Goal: Information Seeking & Learning: Find specific fact

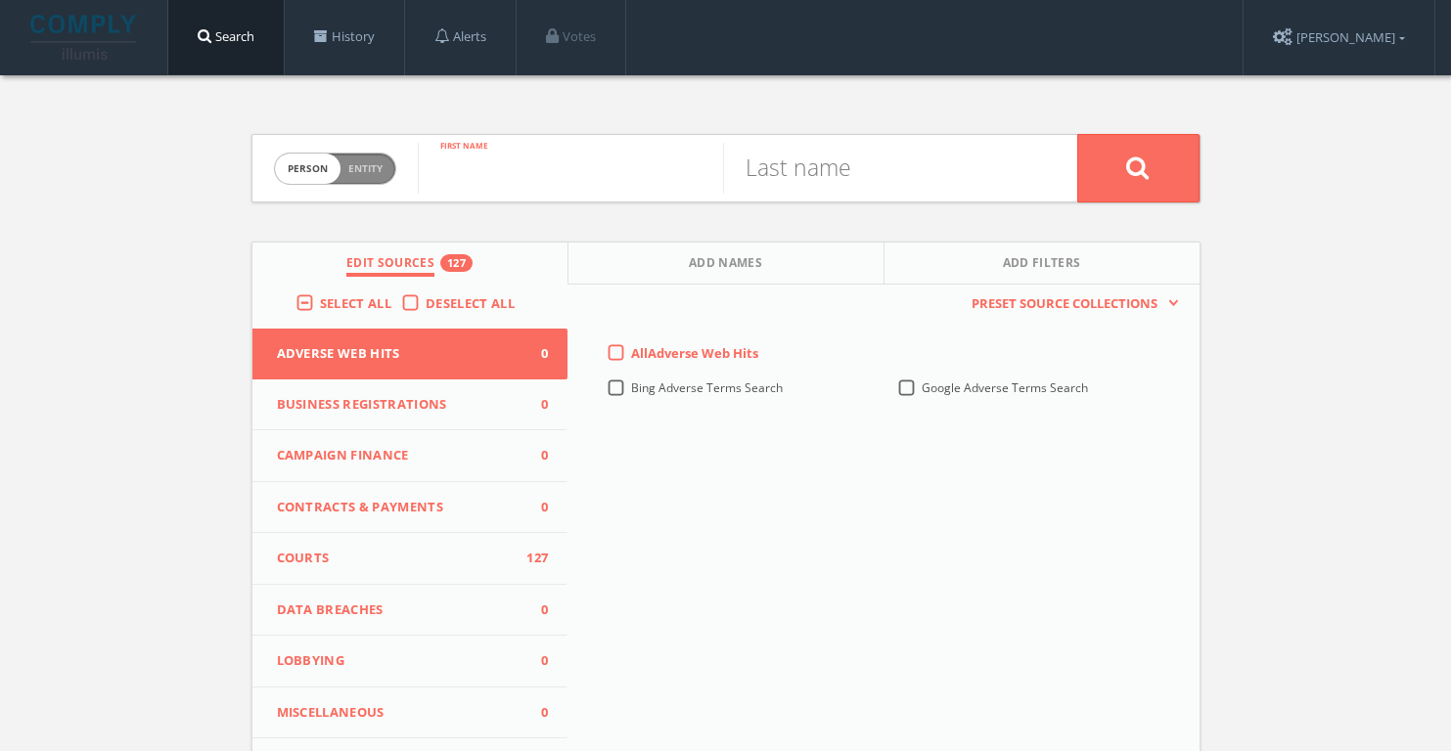
click at [576, 146] on input "text" at bounding box center [570, 168] width 305 height 51
type input "[PERSON_NAME]"
click at [774, 165] on input "text" at bounding box center [875, 168] width 305 height 51
type input "[PERSON_NAME]"
click at [1077, 134] on button at bounding box center [1138, 168] width 122 height 68
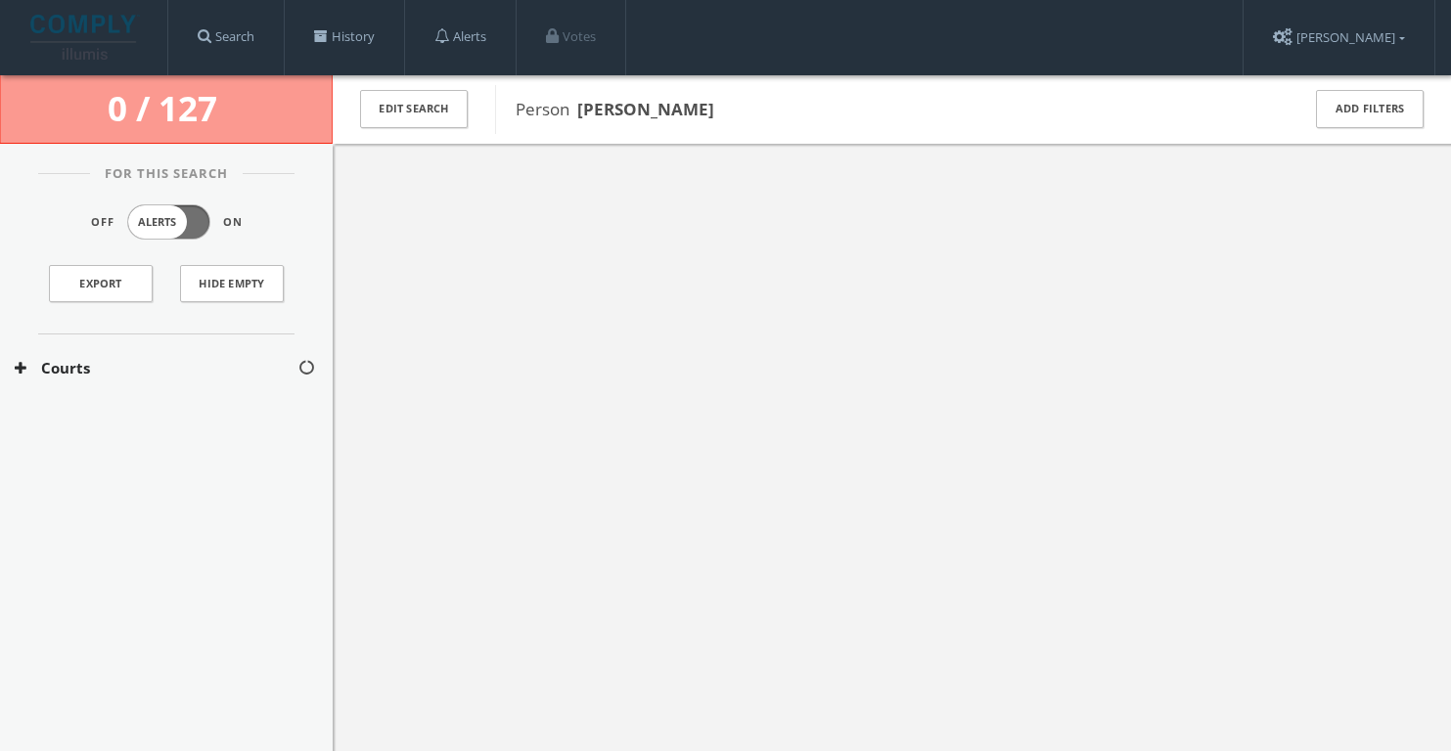
click at [208, 332] on div "For This Search Off Alerts On Export Hide Empty" at bounding box center [166, 254] width 333 height 162
click at [177, 368] on button "Courts" at bounding box center [156, 368] width 283 height 22
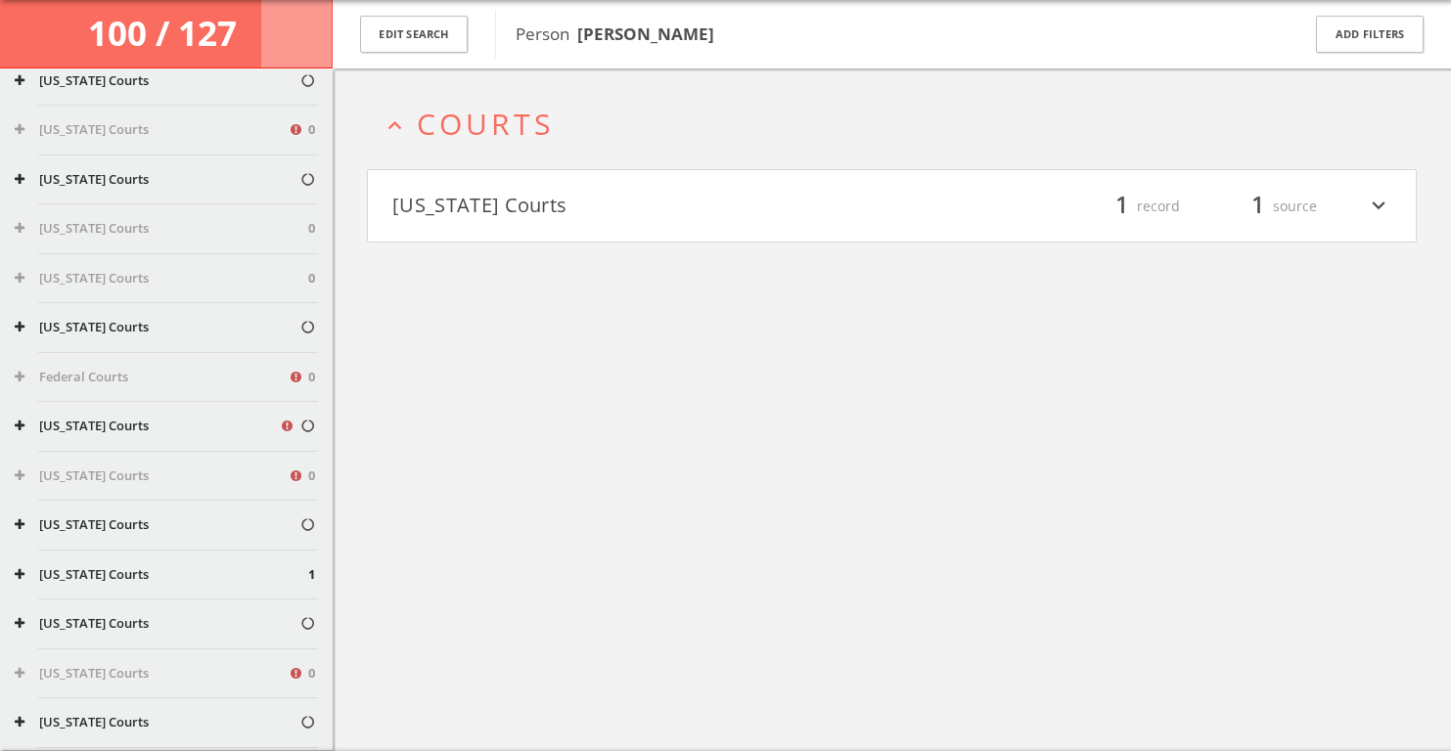
scroll to position [342, 0]
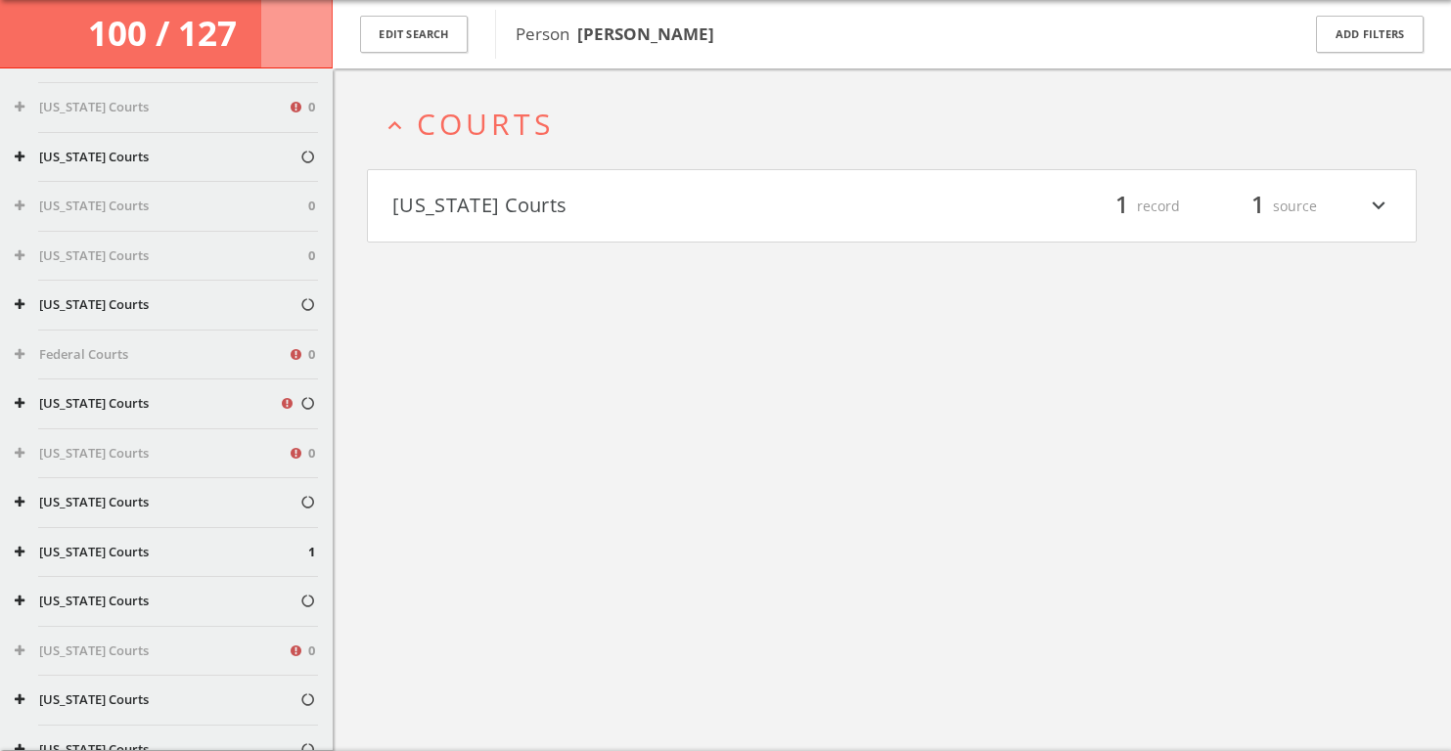
click at [235, 415] on div "[US_STATE] Courts" at bounding box center [166, 404] width 333 height 49
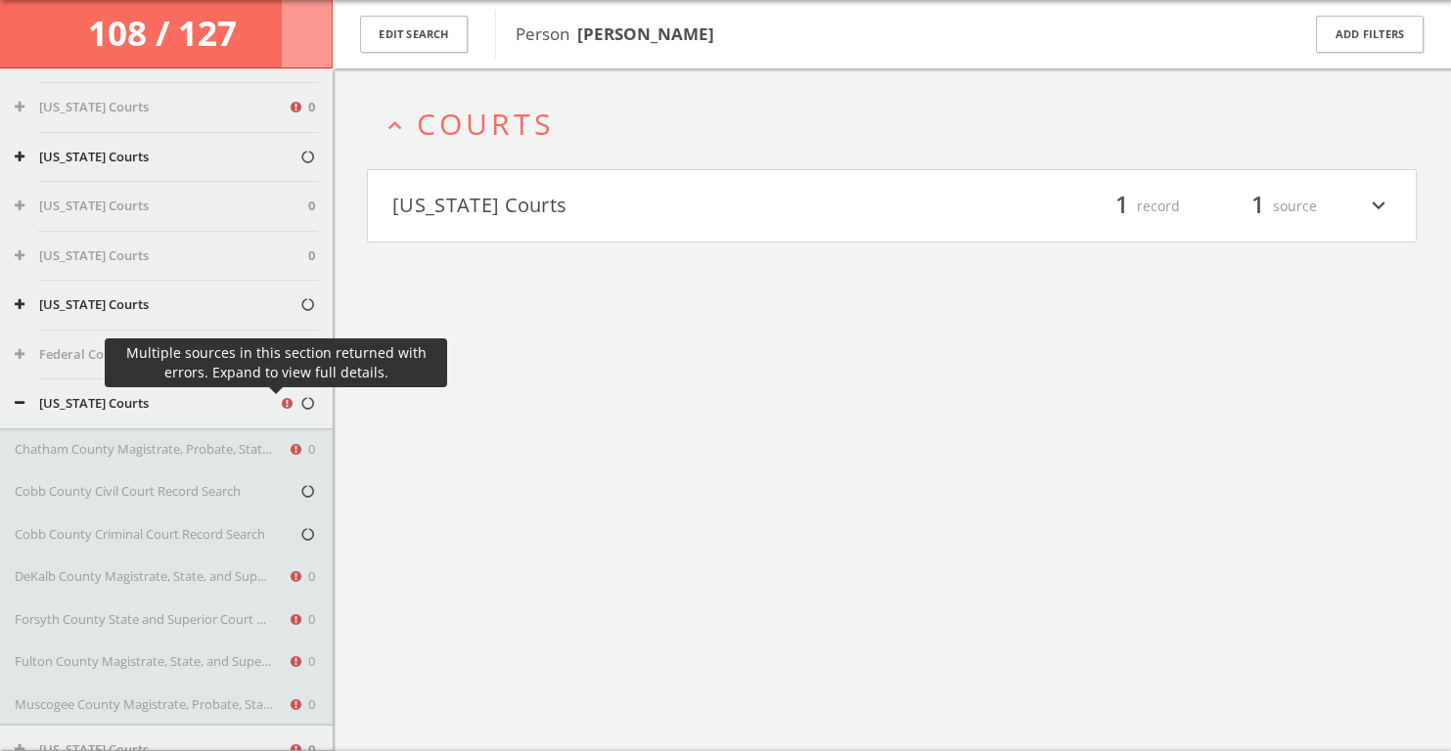
click at [282, 404] on icon at bounding box center [291, 405] width 18 height 17
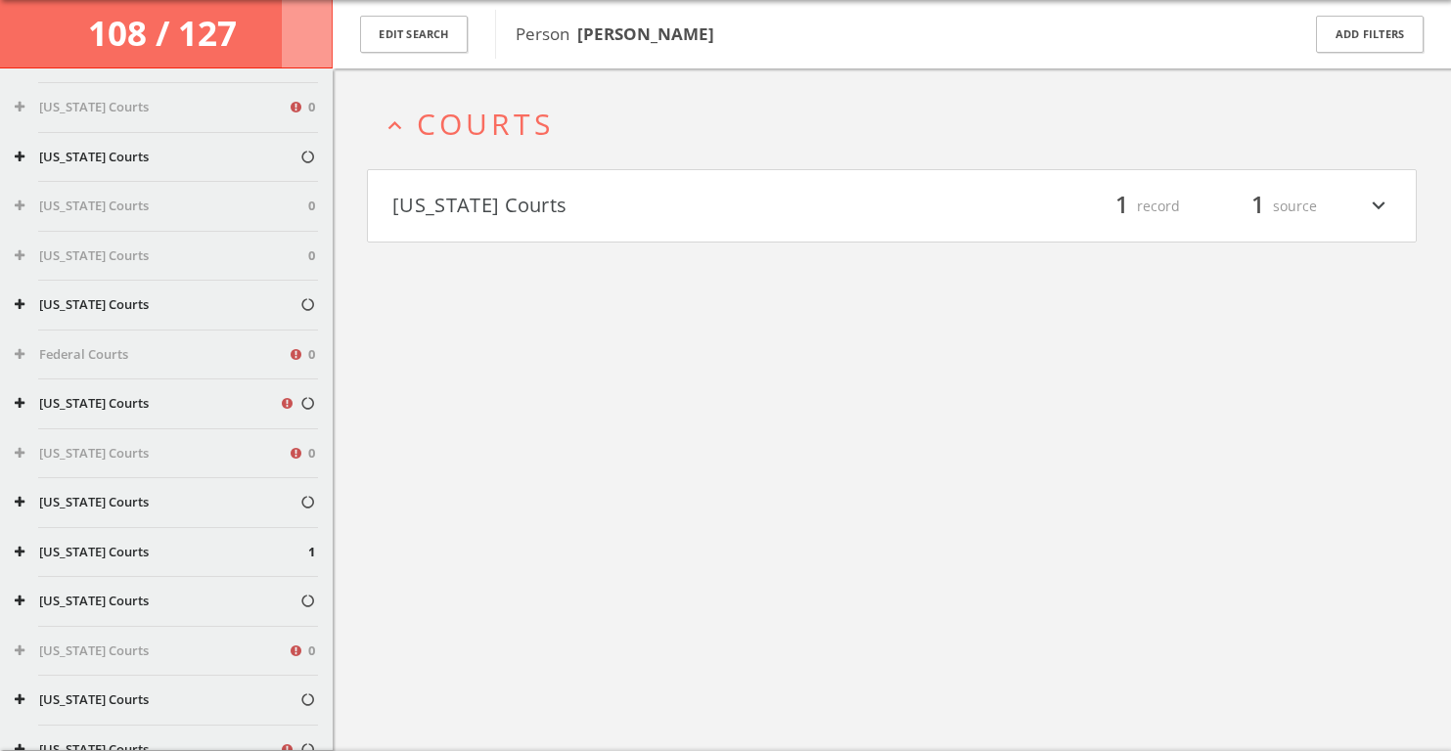
click at [282, 404] on icon at bounding box center [291, 405] width 18 height 17
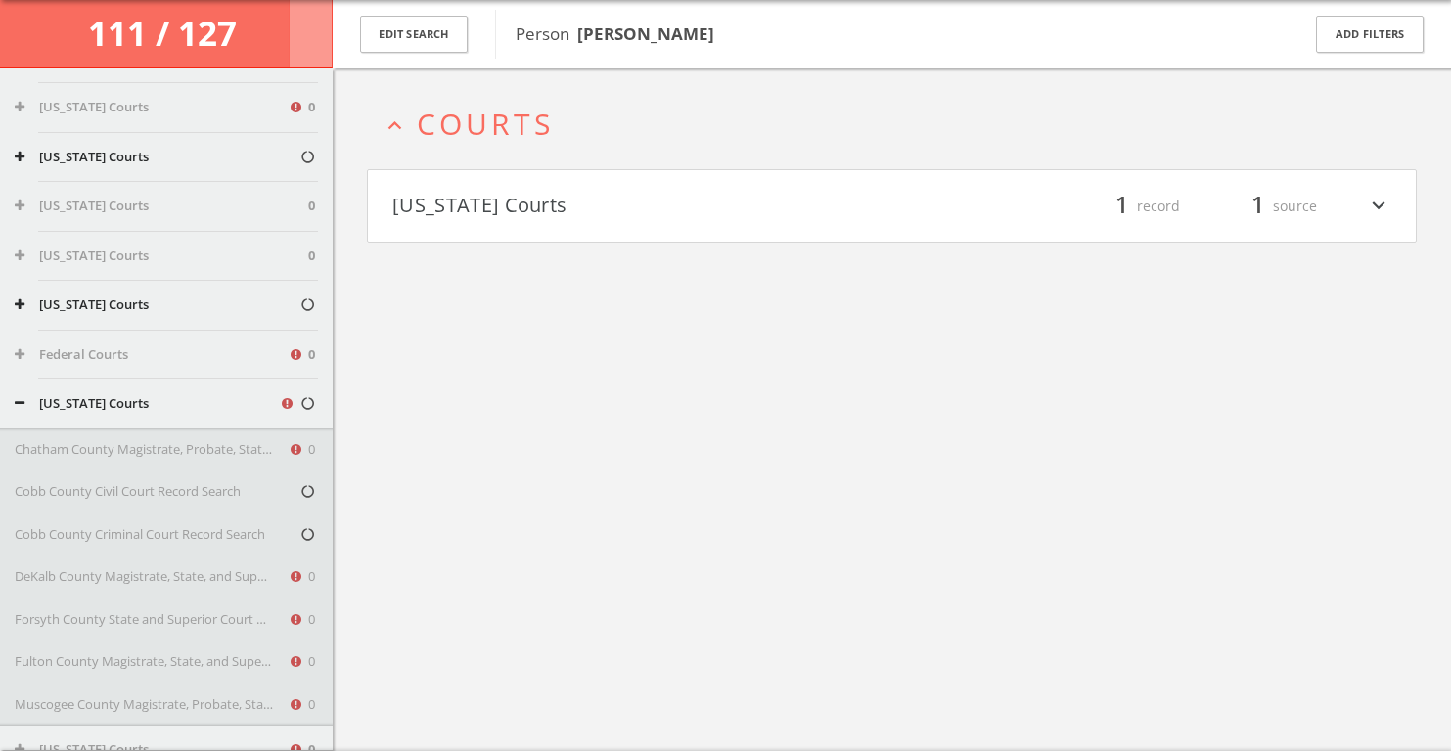
click at [282, 402] on icon at bounding box center [291, 405] width 18 height 17
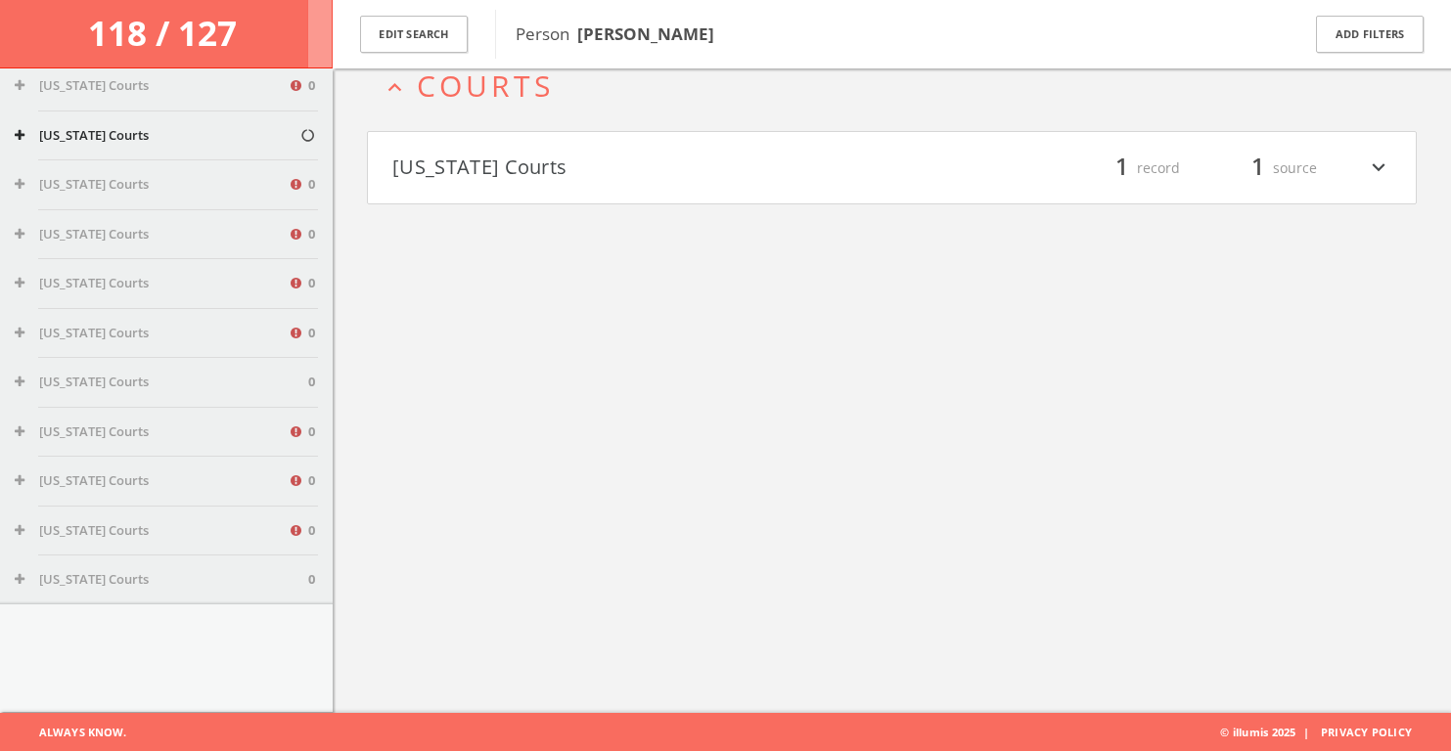
scroll to position [1070, 0]
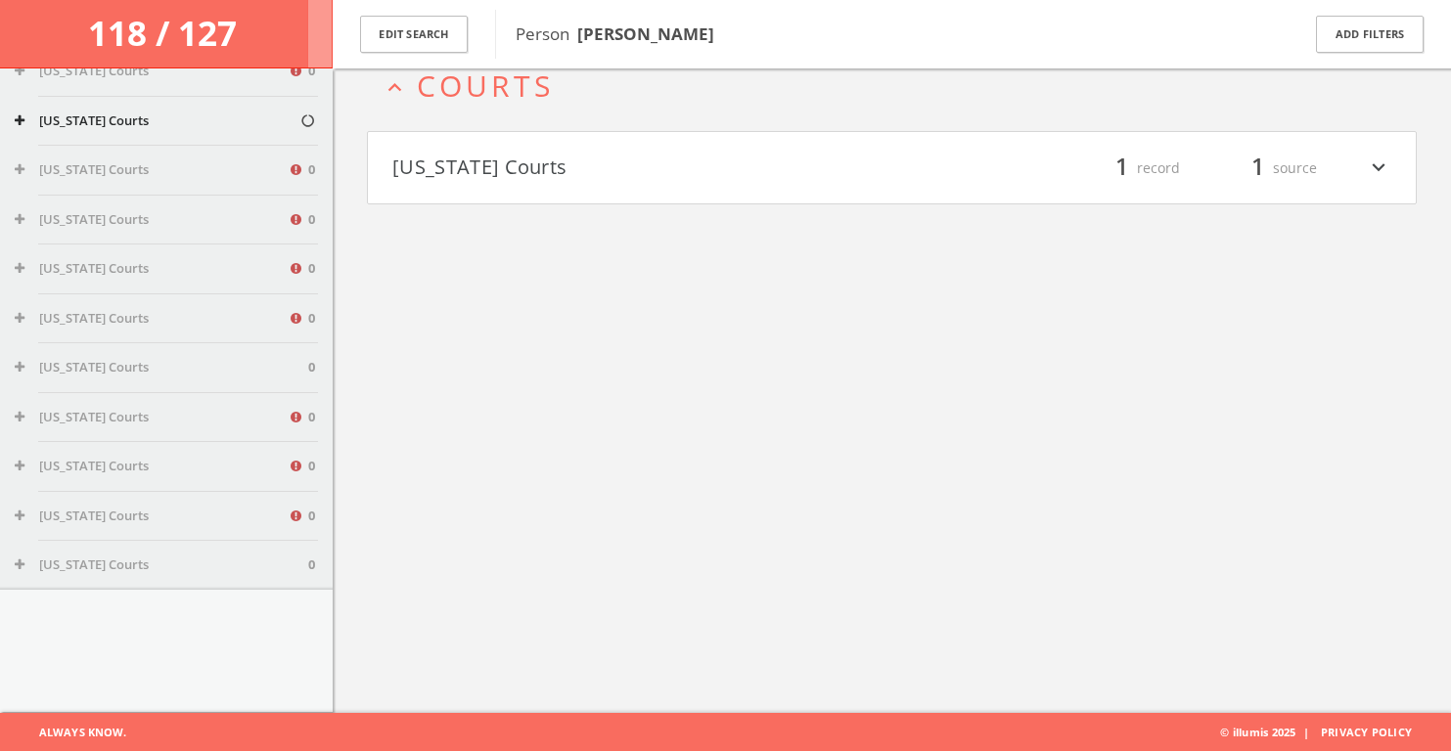
click at [229, 567] on button "[US_STATE] Courts" at bounding box center [161, 566] width 293 height 20
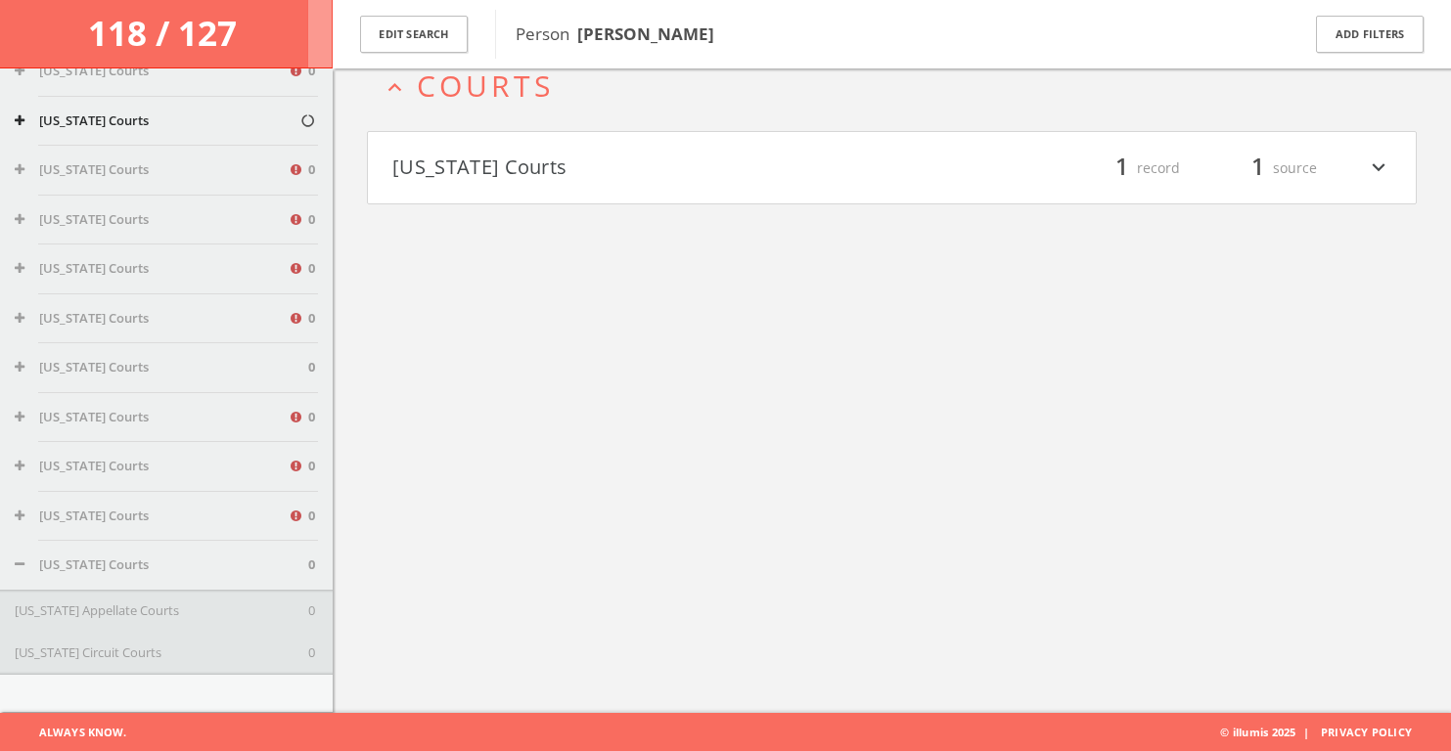
click at [205, 385] on div "[US_STATE] Courts 0" at bounding box center [166, 367] width 333 height 49
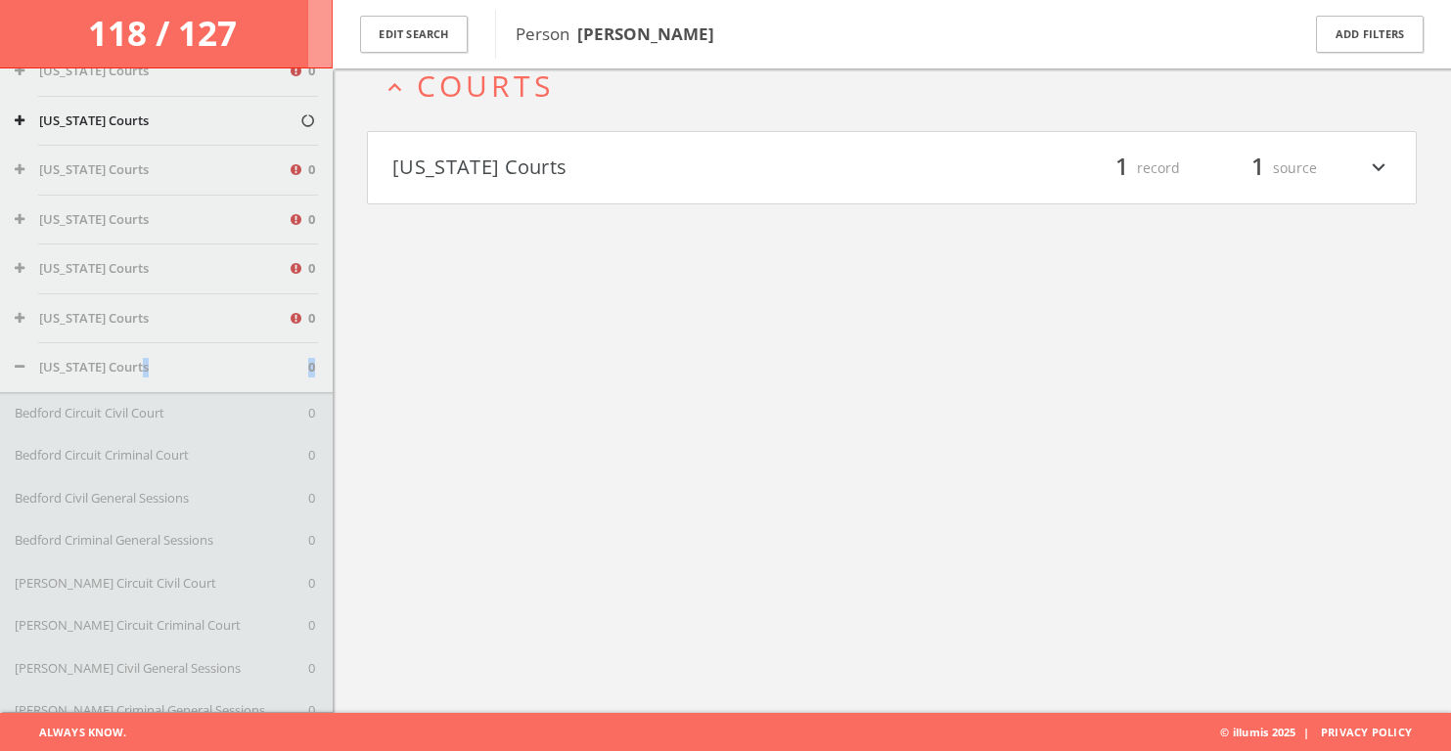
click at [205, 389] on div "[US_STATE] Courts 0" at bounding box center [166, 367] width 333 height 49
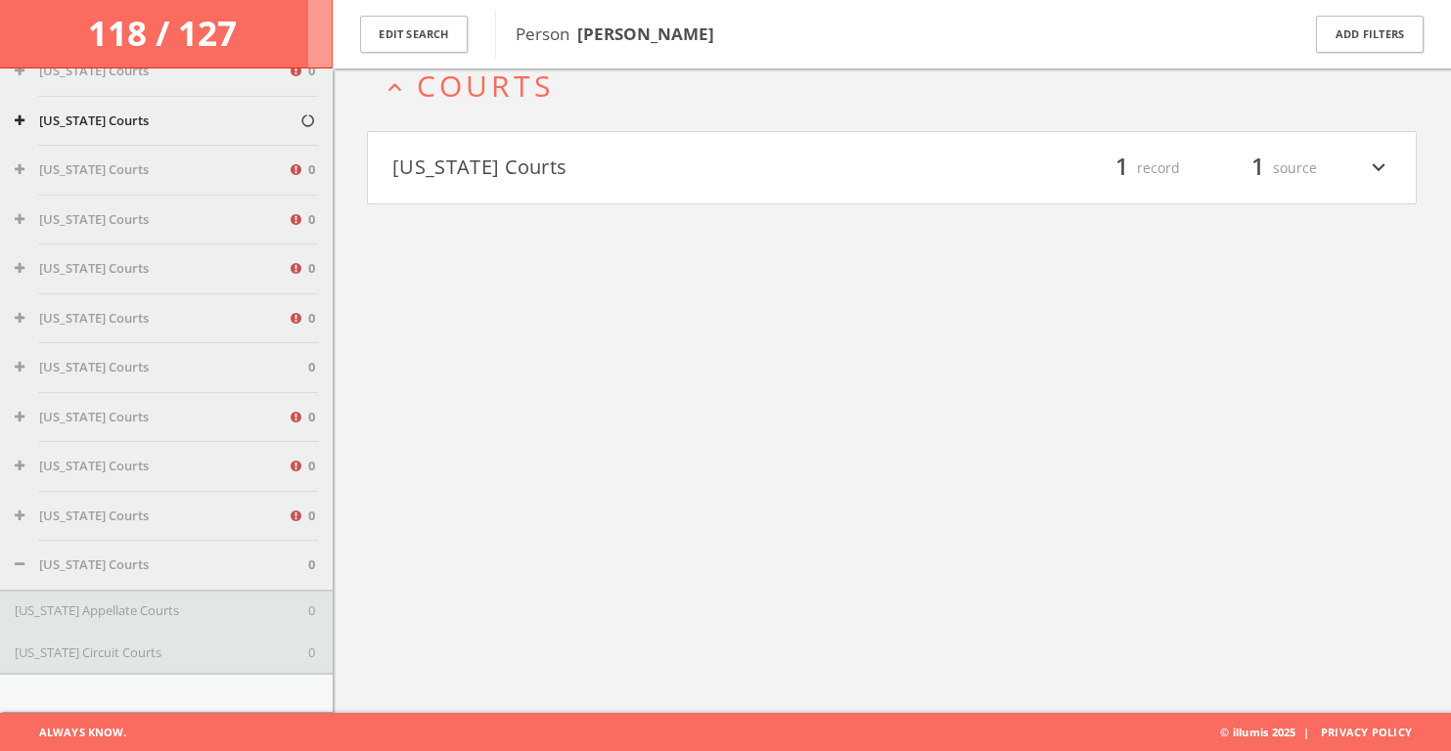
click at [258, 314] on button "[US_STATE] Courts" at bounding box center [151, 319] width 273 height 20
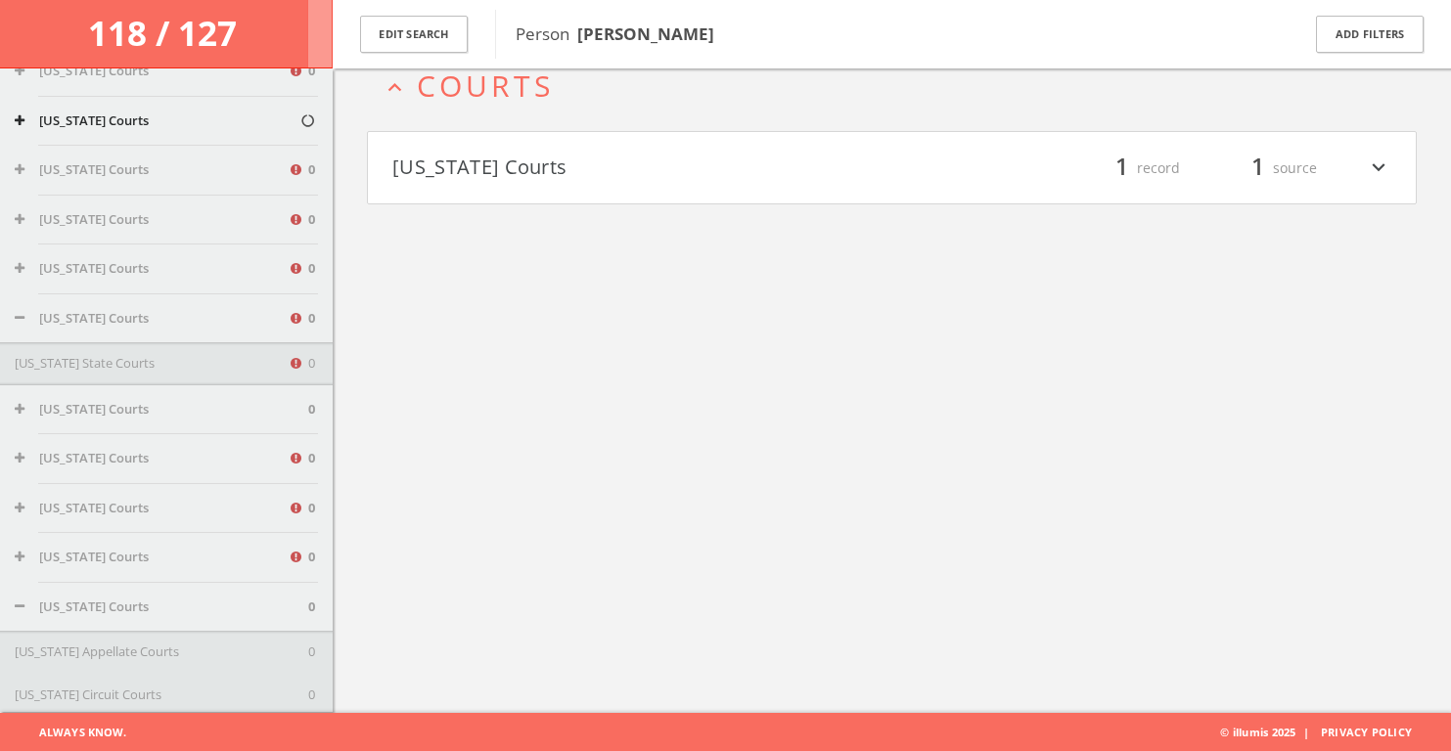
click at [236, 334] on div "[US_STATE] Courts 0" at bounding box center [166, 318] width 333 height 49
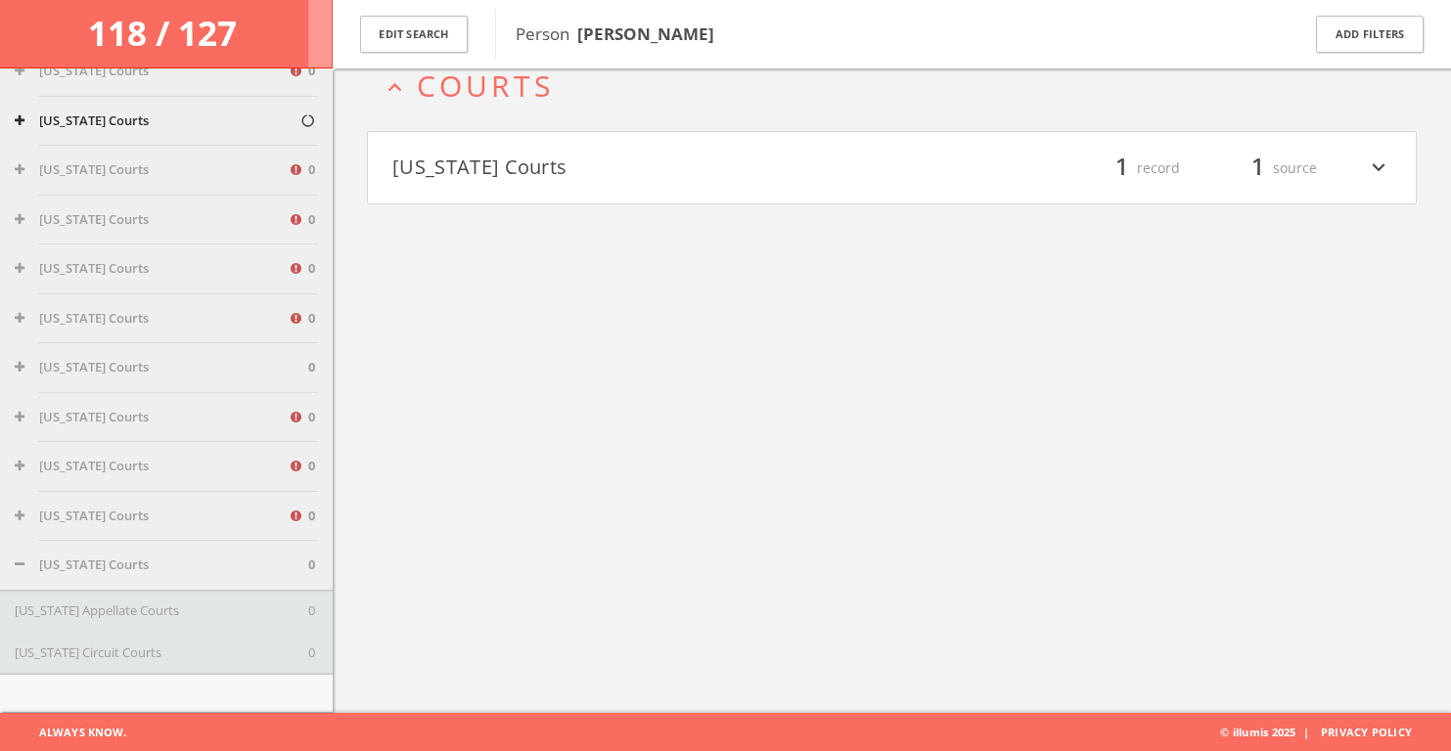
click at [216, 434] on div "[US_STATE] Courts 0" at bounding box center [166, 417] width 333 height 49
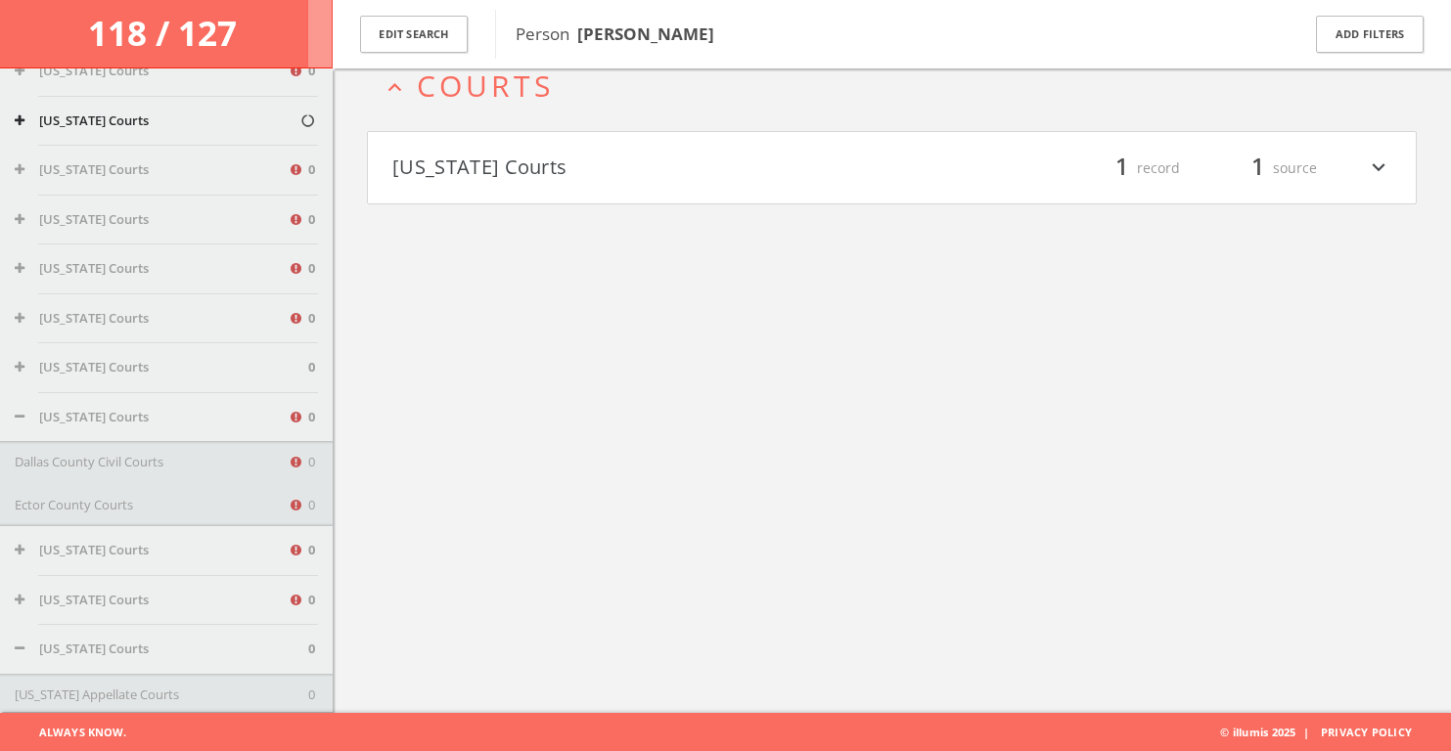
click at [216, 434] on div "[US_STATE] Courts 0" at bounding box center [166, 417] width 333 height 49
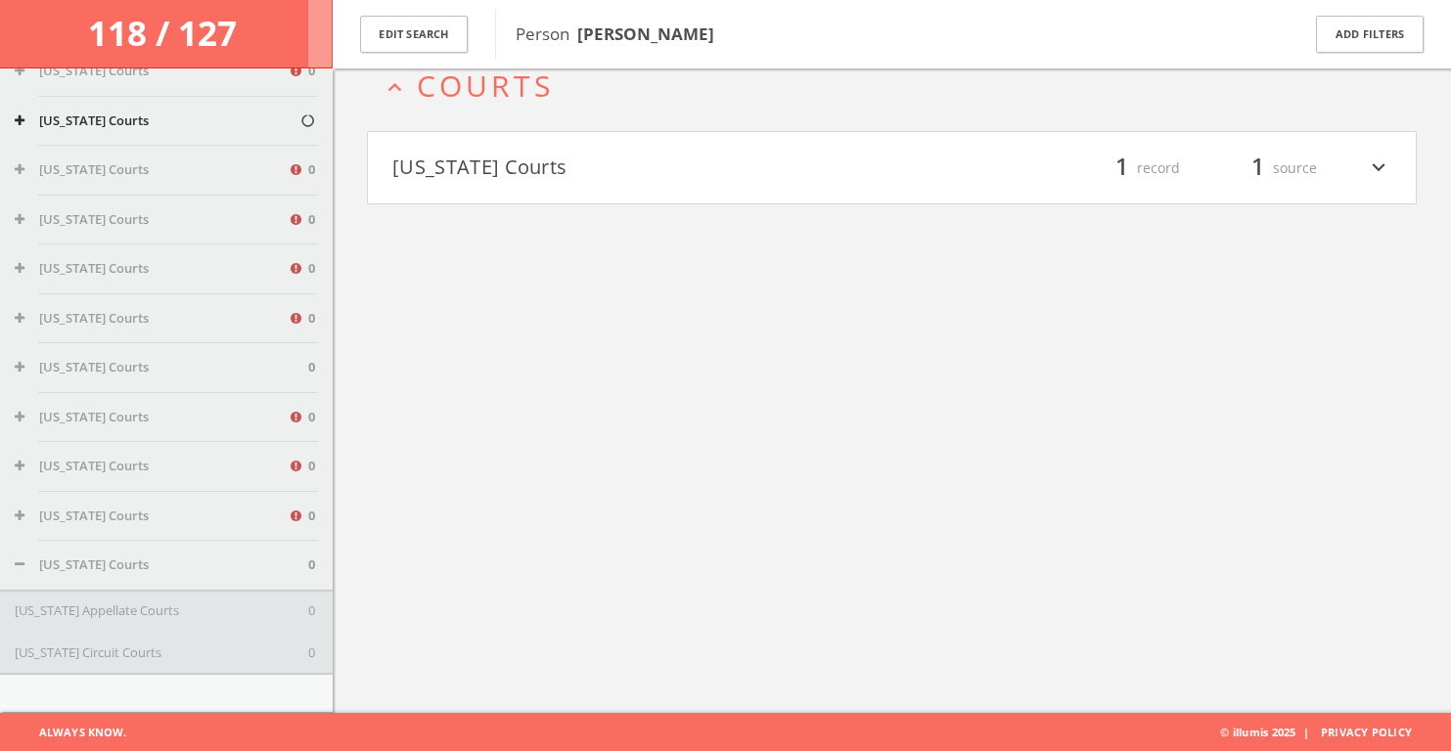
click at [222, 492] on div "[US_STATE] Courts 0" at bounding box center [166, 516] width 333 height 49
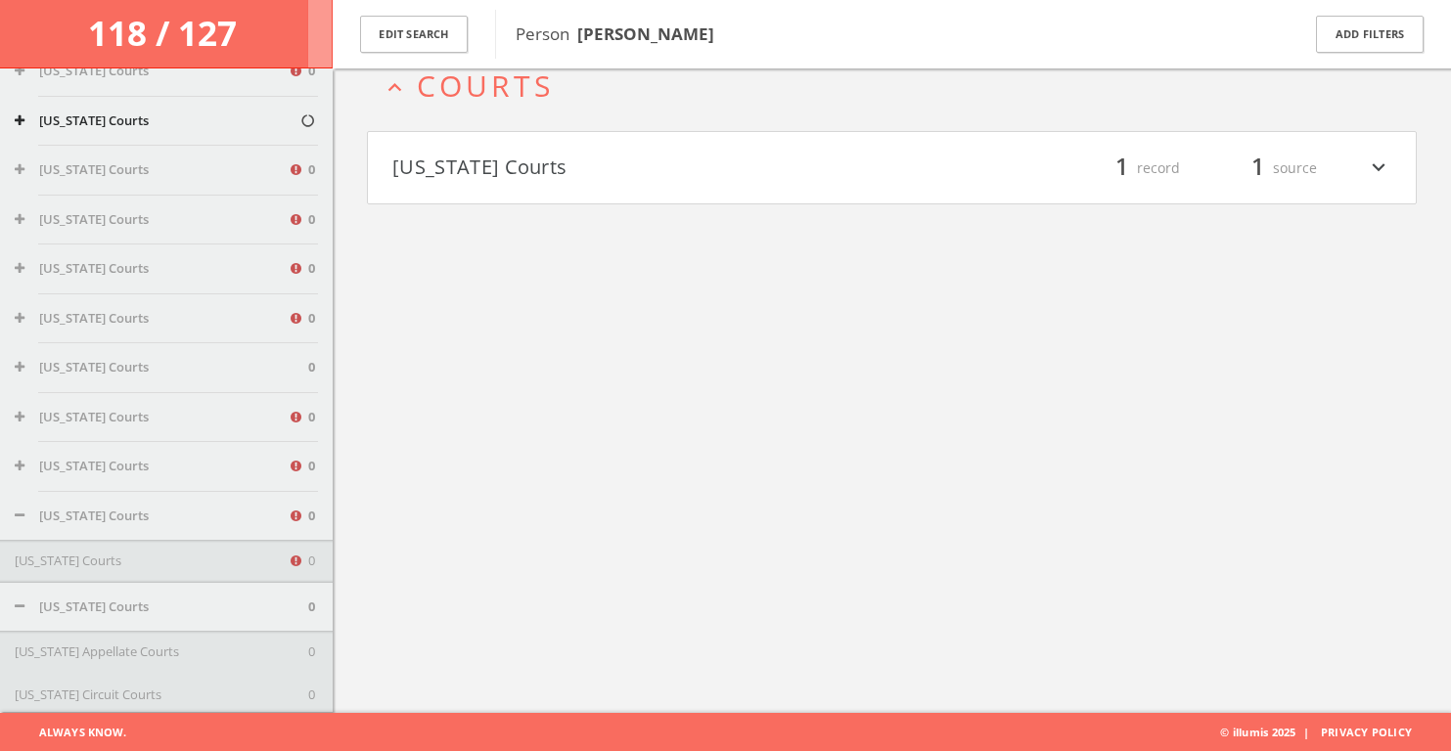
click at [222, 486] on div "[US_STATE] Courts 0" at bounding box center [166, 466] width 333 height 49
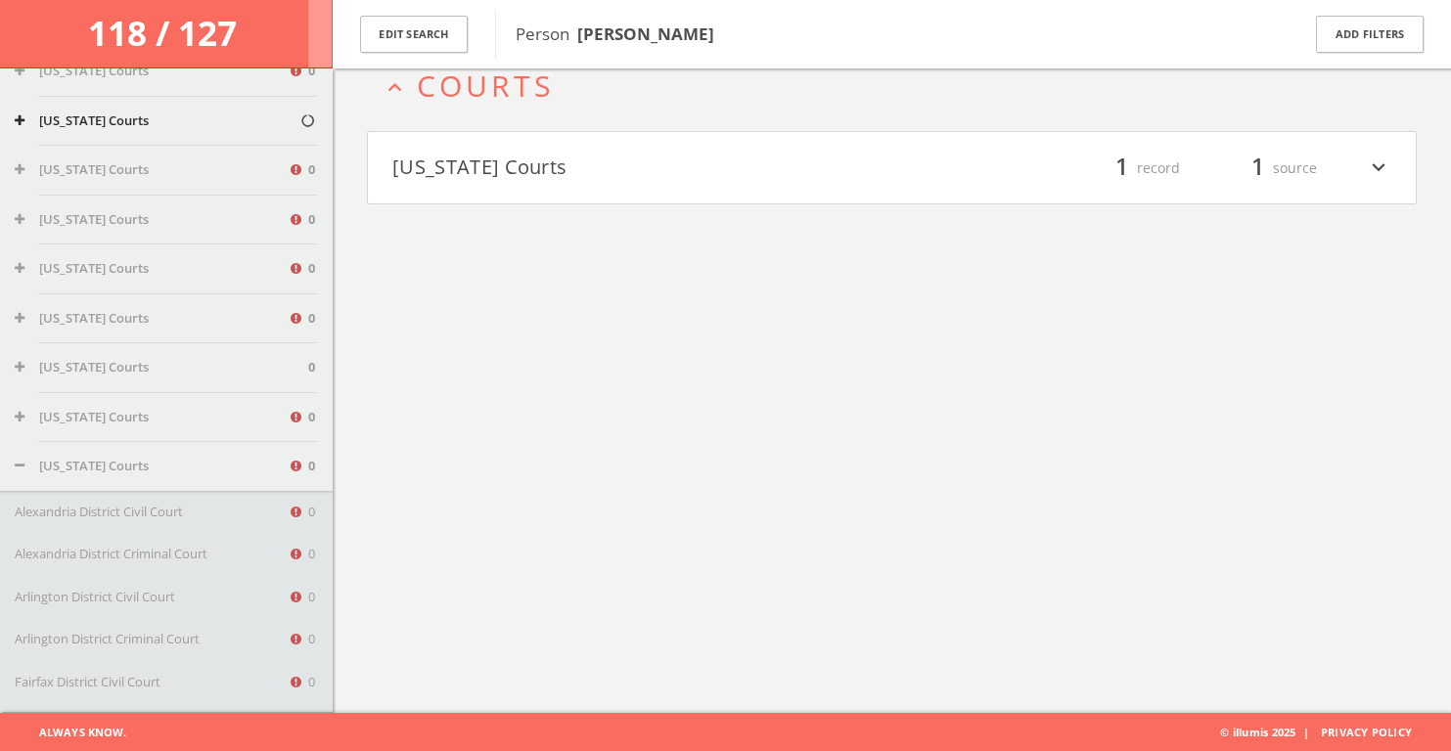
click at [223, 477] on div "[US_STATE] Courts 0" at bounding box center [166, 466] width 333 height 49
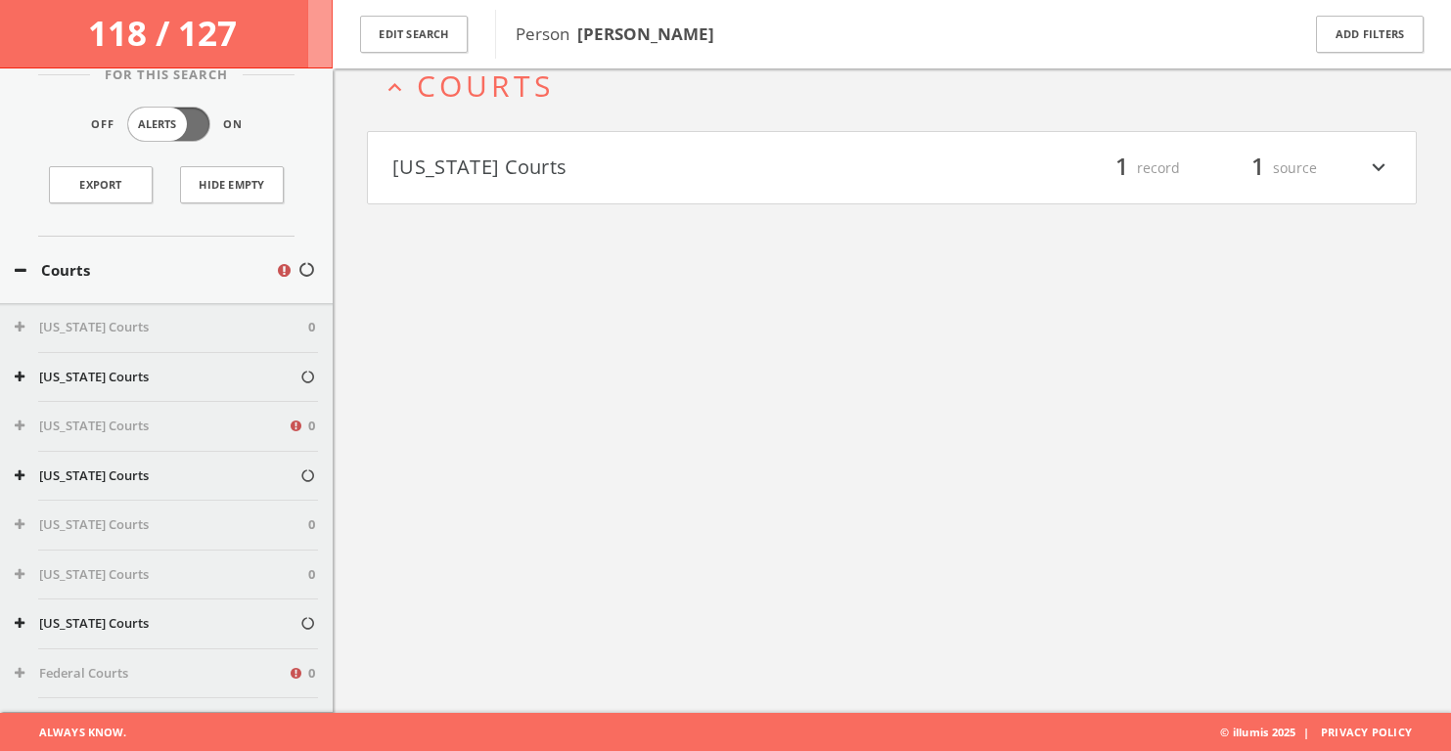
scroll to position [28, 0]
click at [198, 380] on button "[US_STATE] Courts" at bounding box center [157, 373] width 285 height 20
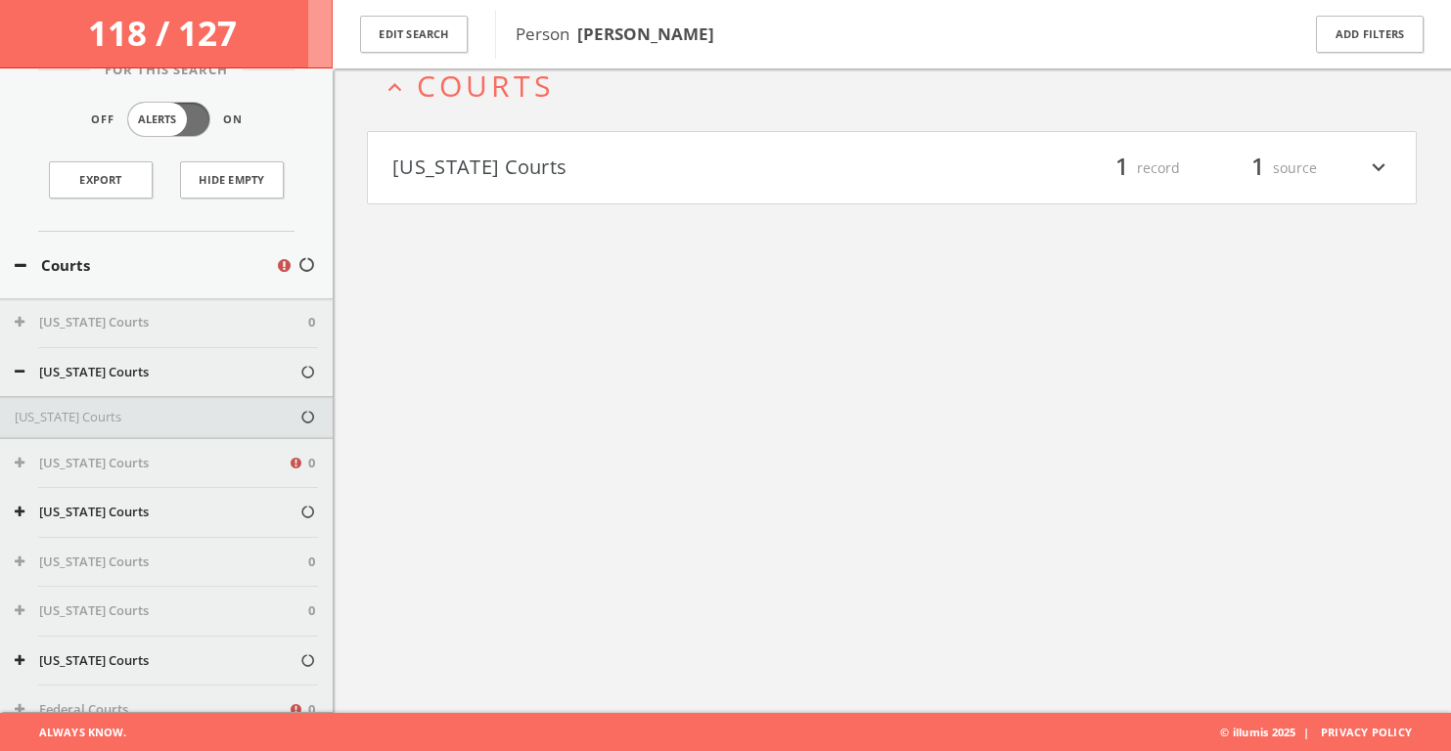
click at [198, 380] on button "[US_STATE] Courts" at bounding box center [157, 373] width 285 height 20
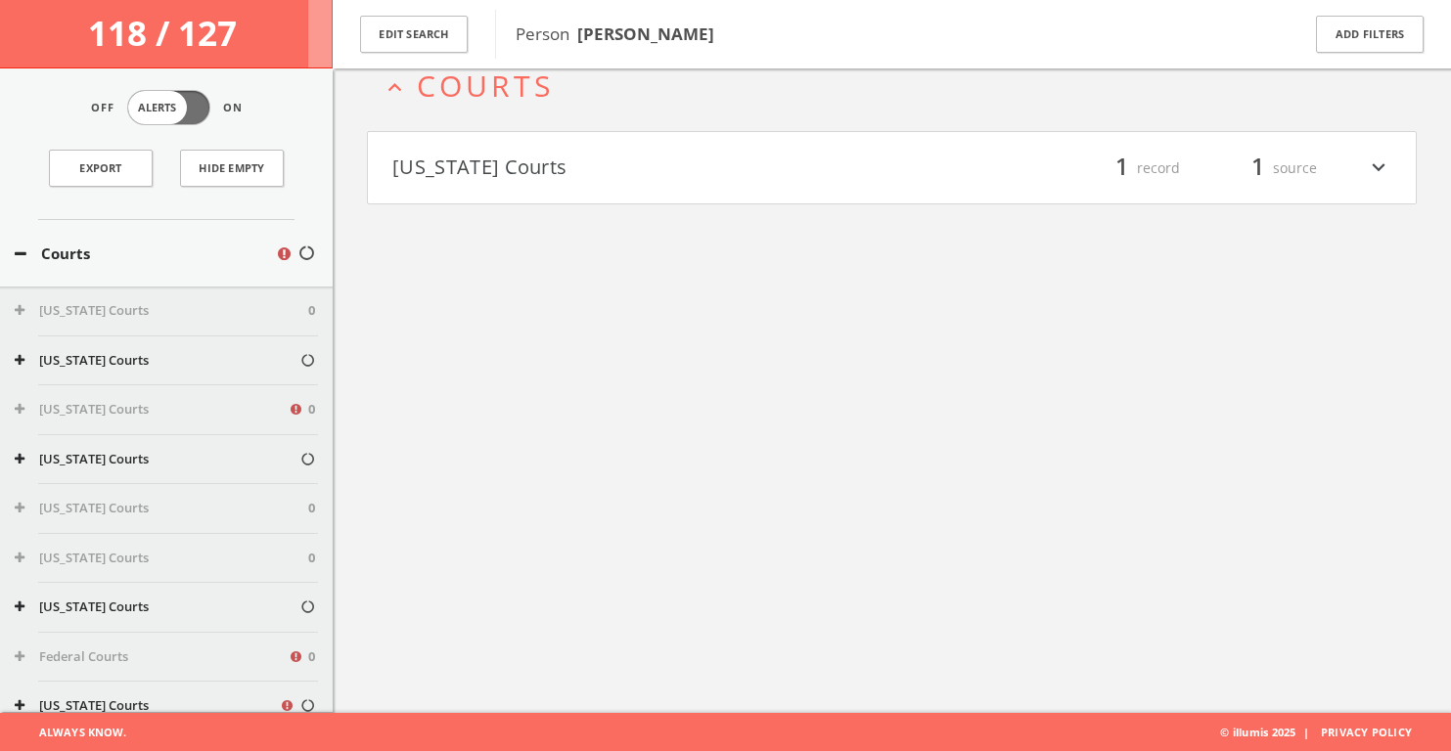
scroll to position [147, 0]
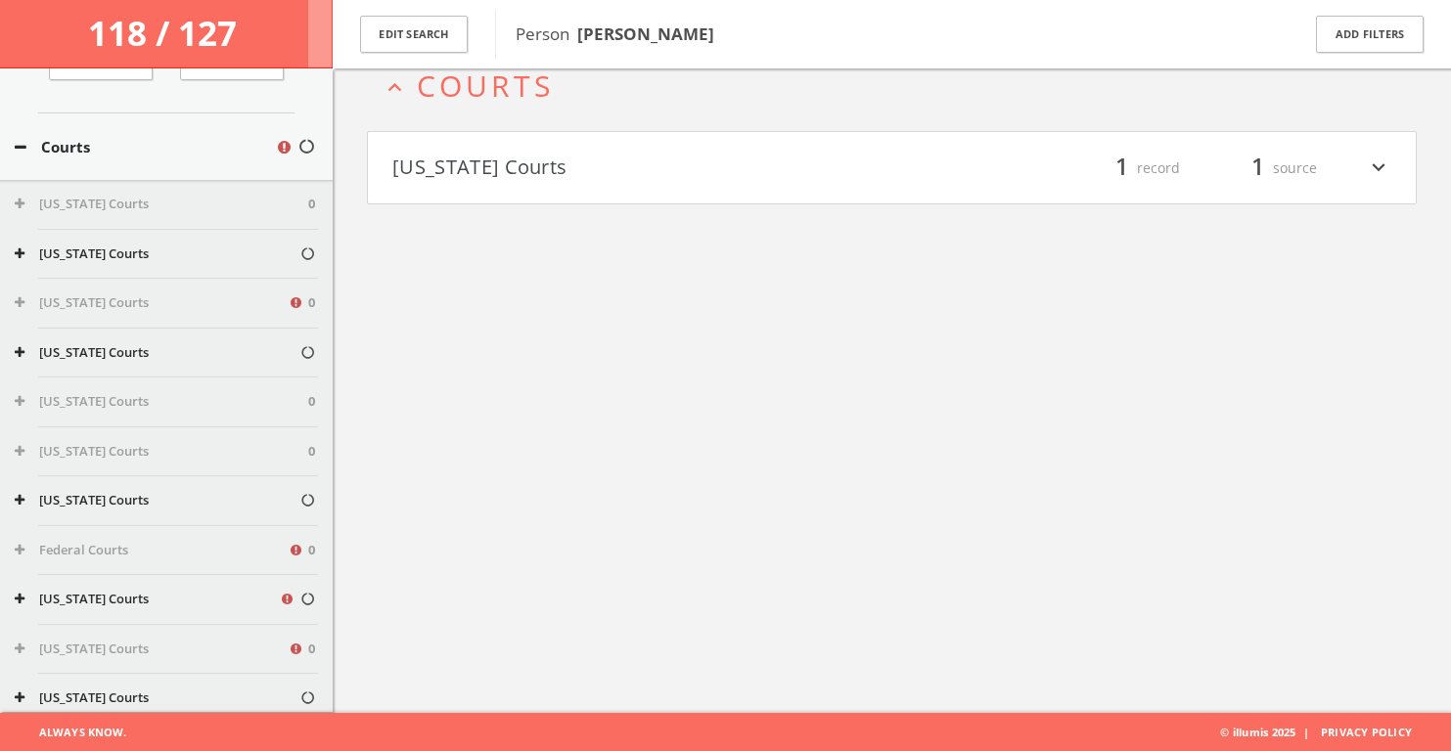
click at [198, 369] on div "[US_STATE] Courts" at bounding box center [166, 353] width 333 height 49
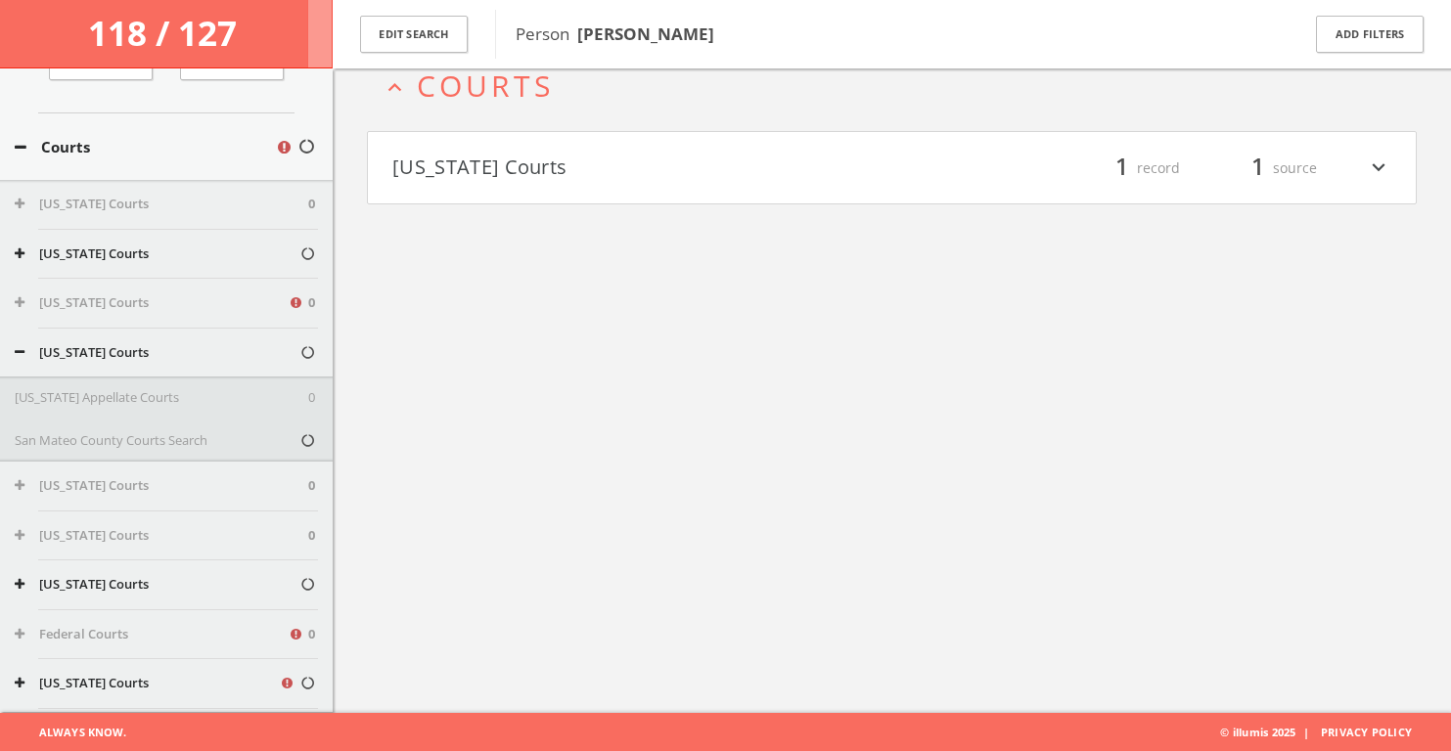
click at [198, 369] on div "[US_STATE] Courts" at bounding box center [166, 353] width 333 height 49
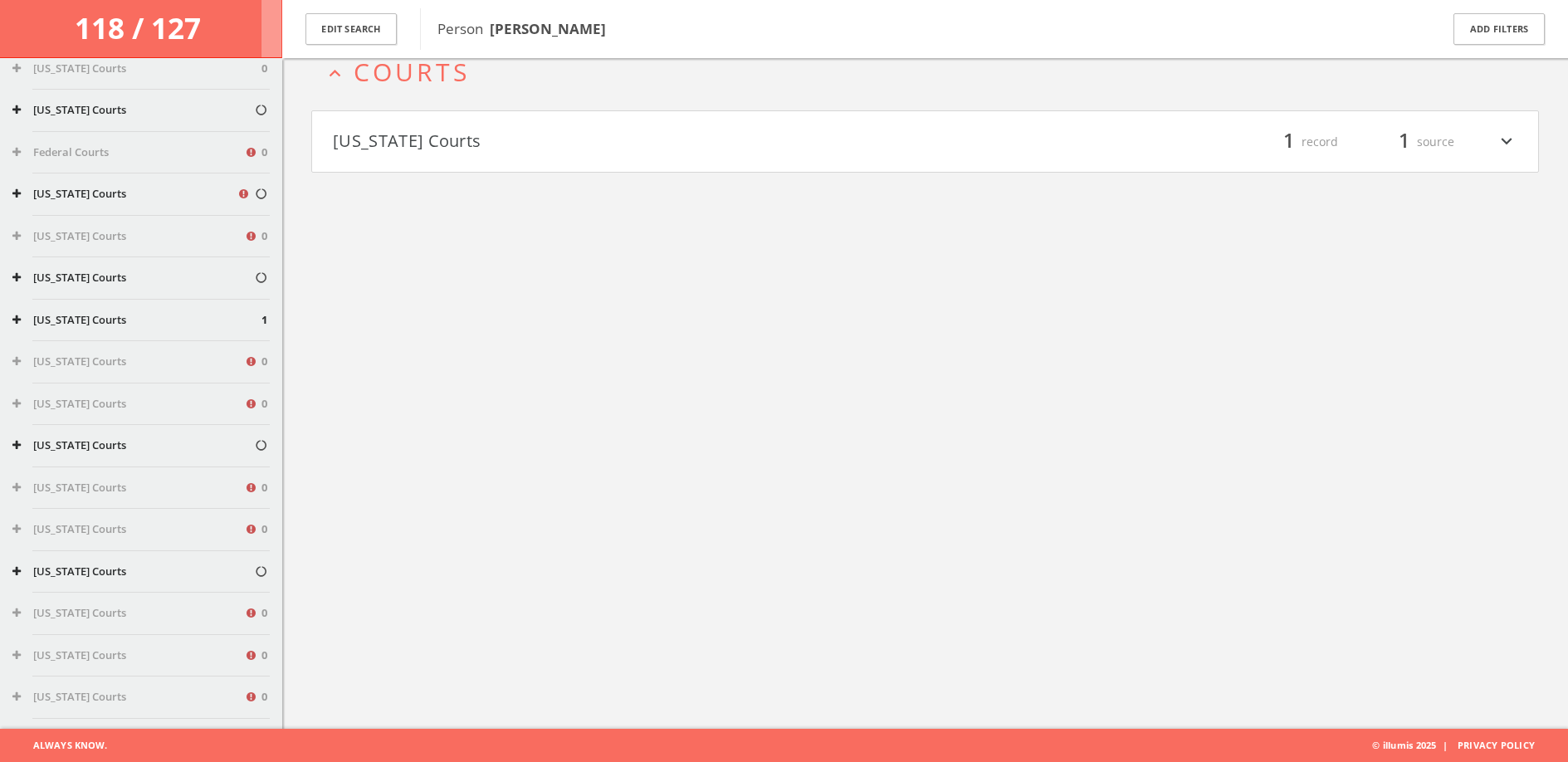
scroll to position [427, 0]
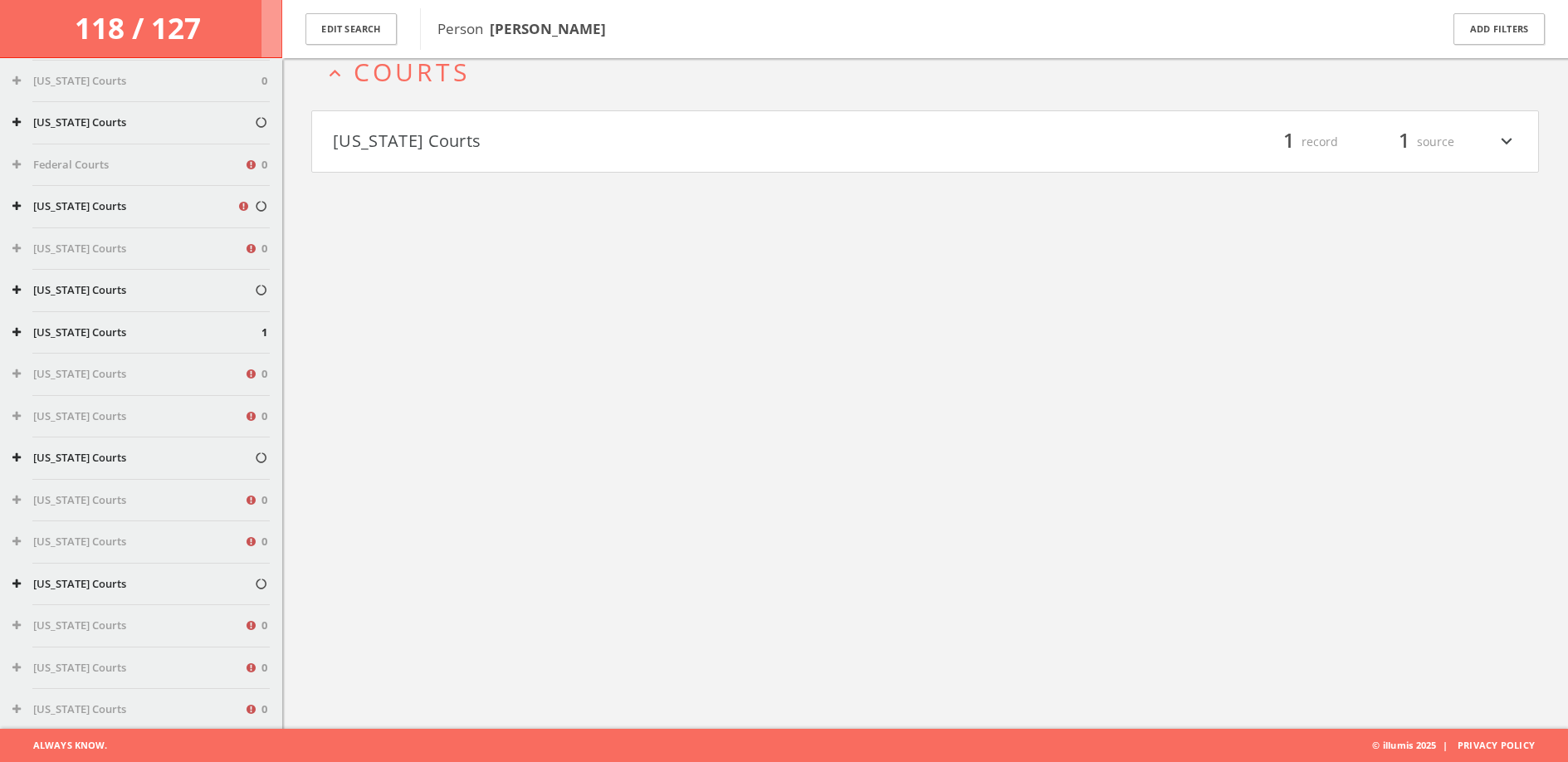
click at [989, 68] on button "expand_less Courts" at bounding box center [931, 71] width 1215 height 27
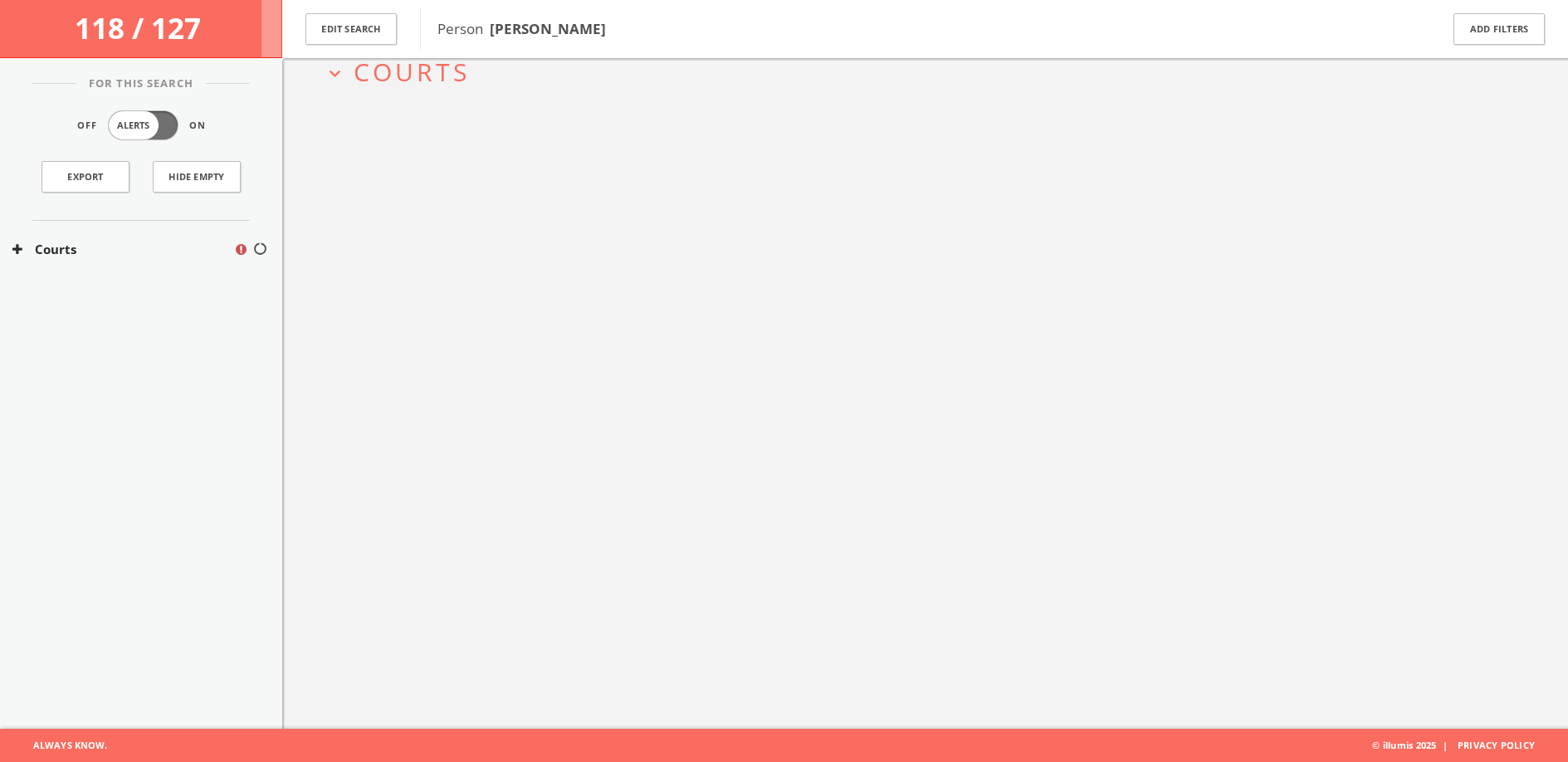
click at [938, 128] on div "expand_more Courts" at bounding box center [925, 348] width 1285 height 762
click at [938, 115] on div "expand_more Courts" at bounding box center [925, 348] width 1285 height 762
click at [929, 106] on h2 "expand_more Courts" at bounding box center [925, 71] width 1228 height 77
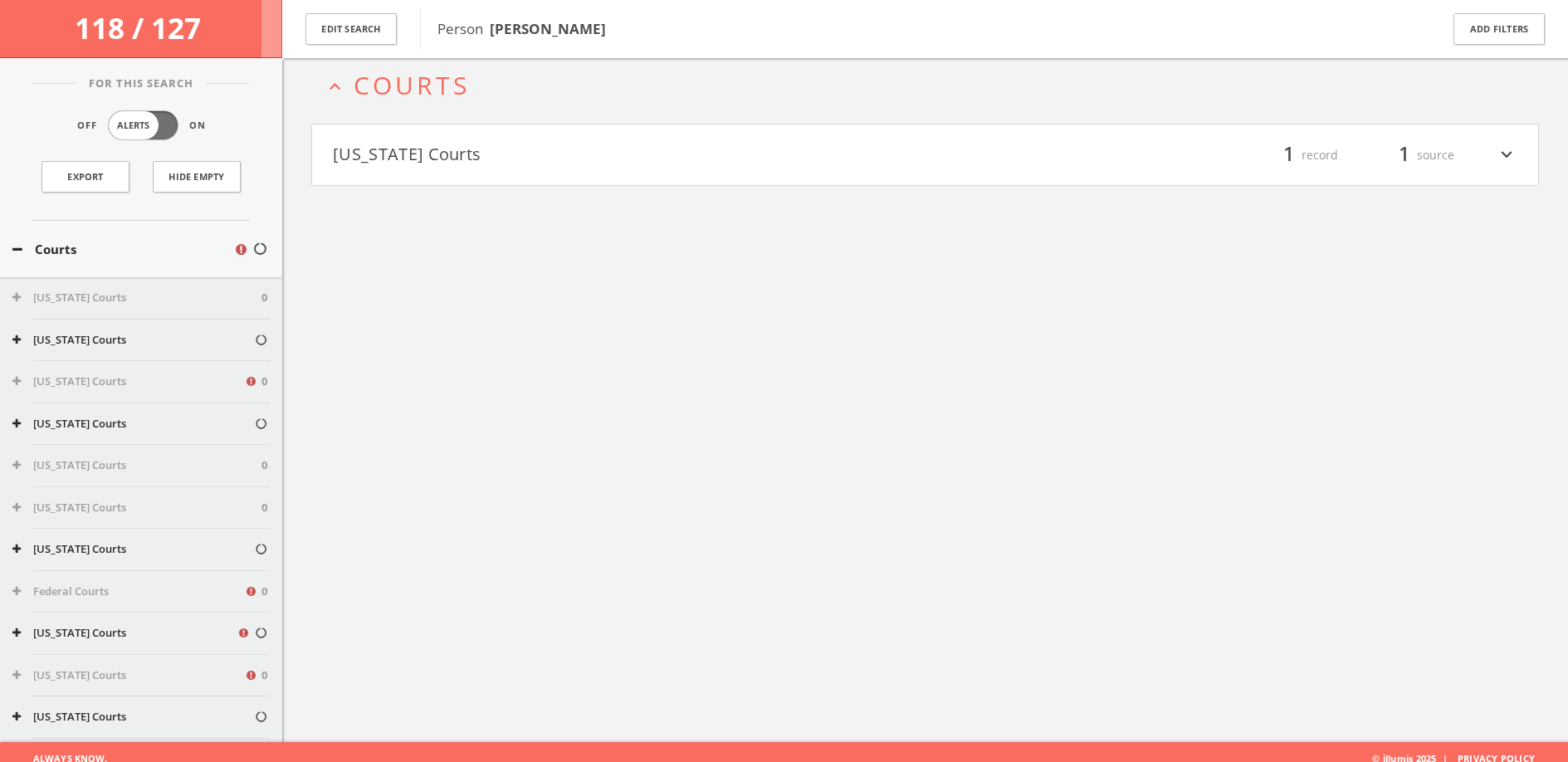
click at [889, 137] on h4 "[US_STATE] Courts filter_list 1 record 1 source expand_more" at bounding box center [925, 155] width 1226 height 61
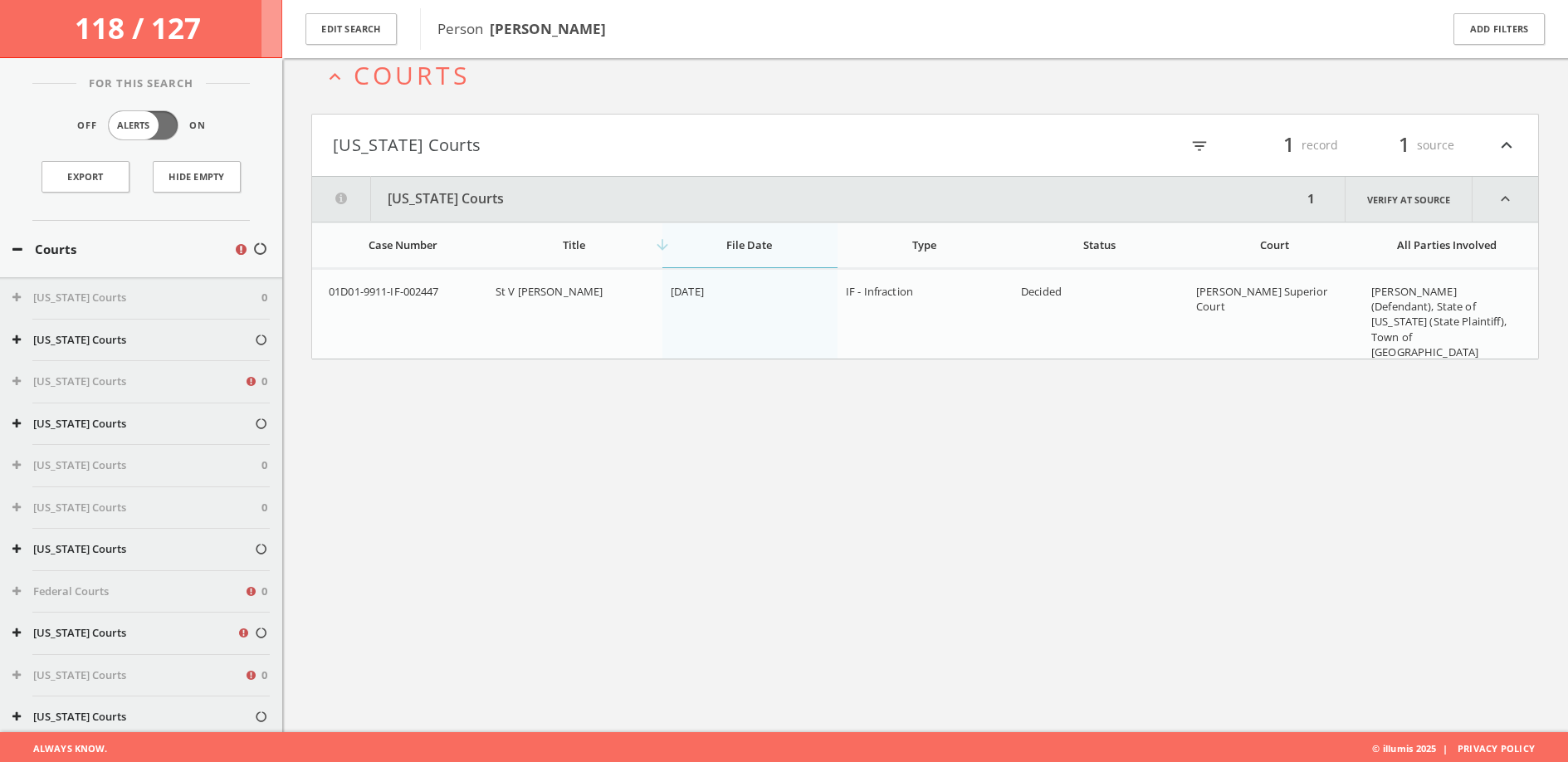
scroll to position [97, 0]
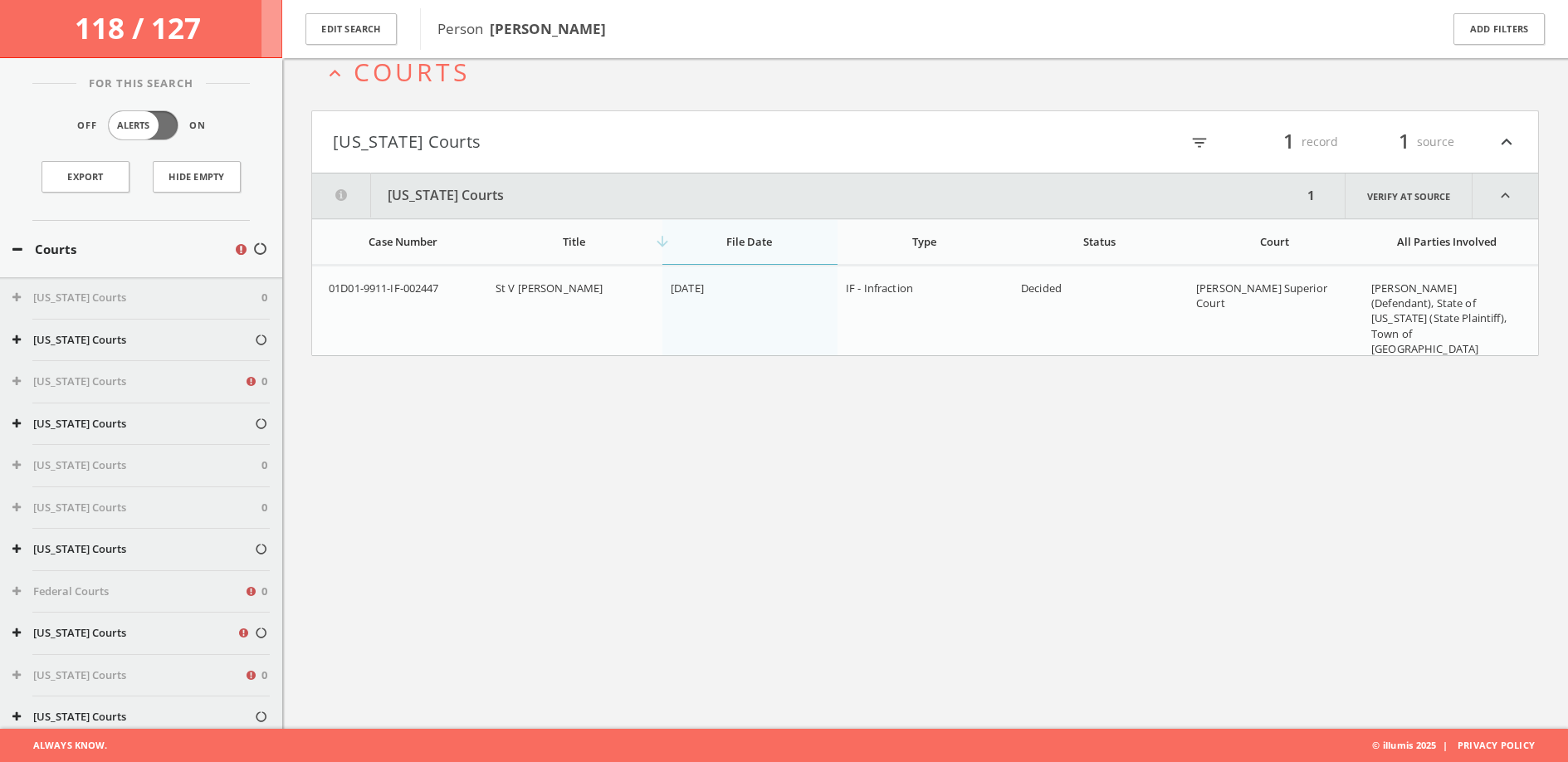
click at [850, 139] on button "[US_STATE] Courts" at bounding box center [629, 142] width 592 height 28
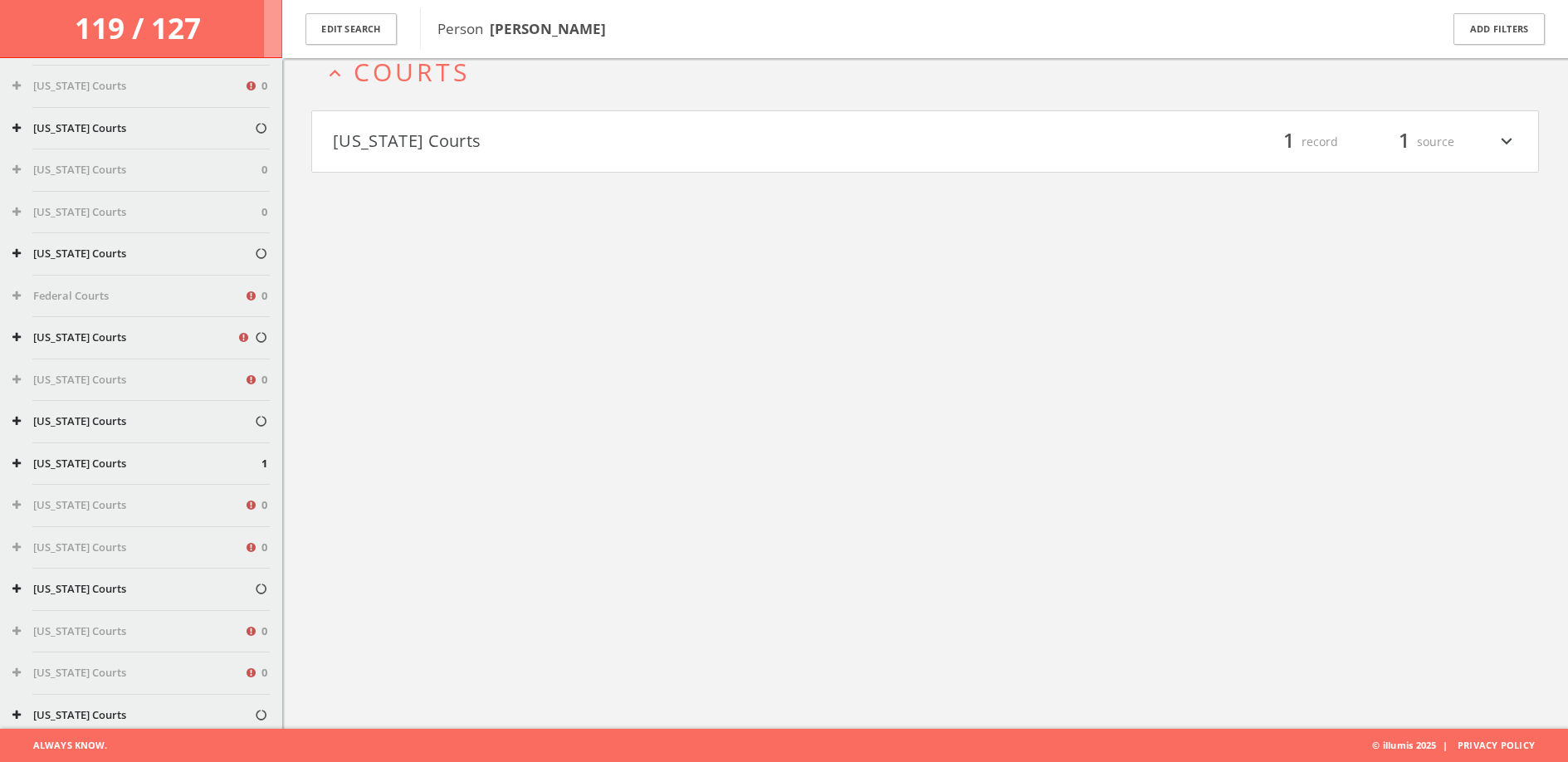
scroll to position [389, 0]
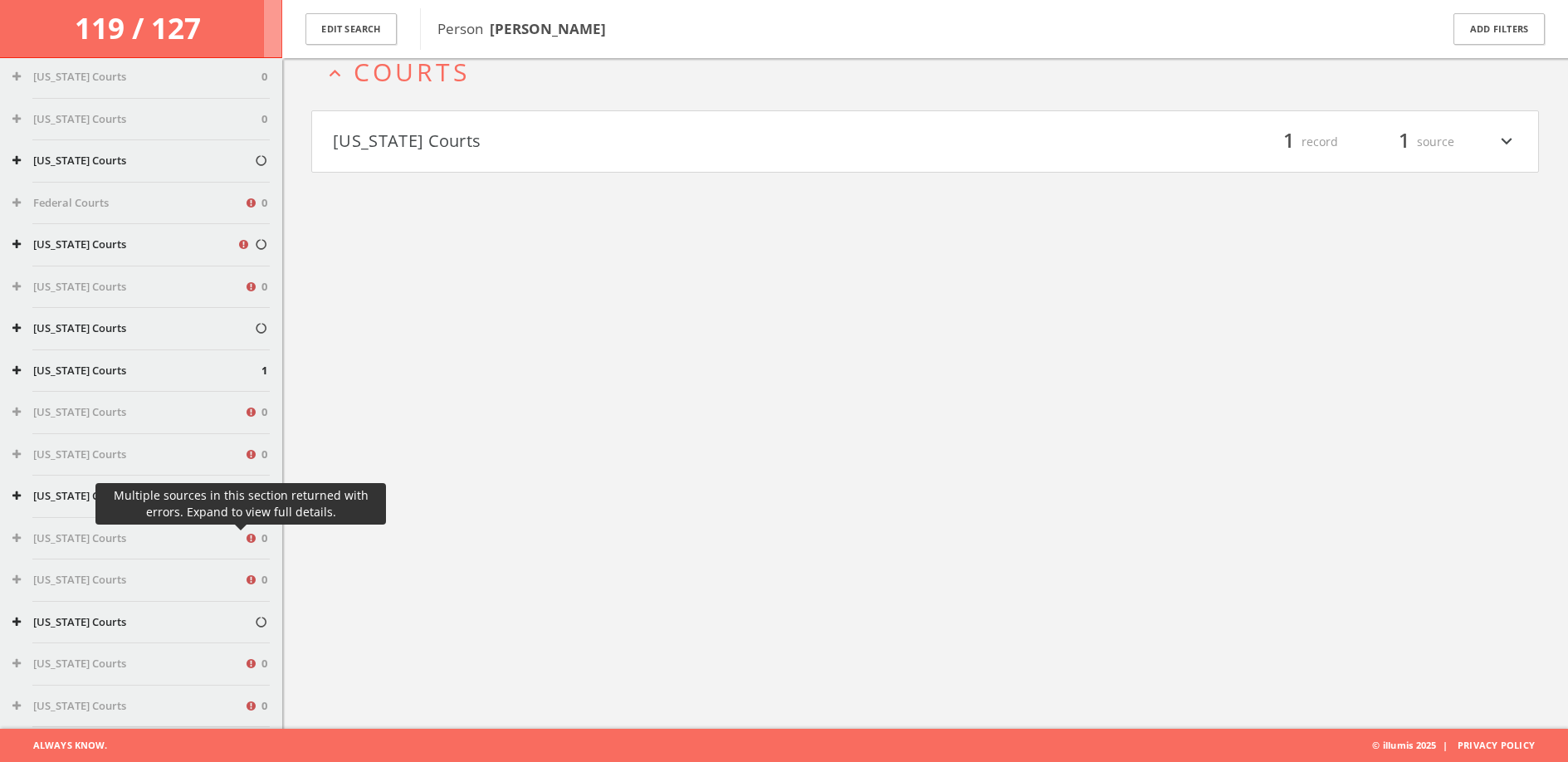
click at [246, 540] on icon at bounding box center [254, 540] width 15 height 14
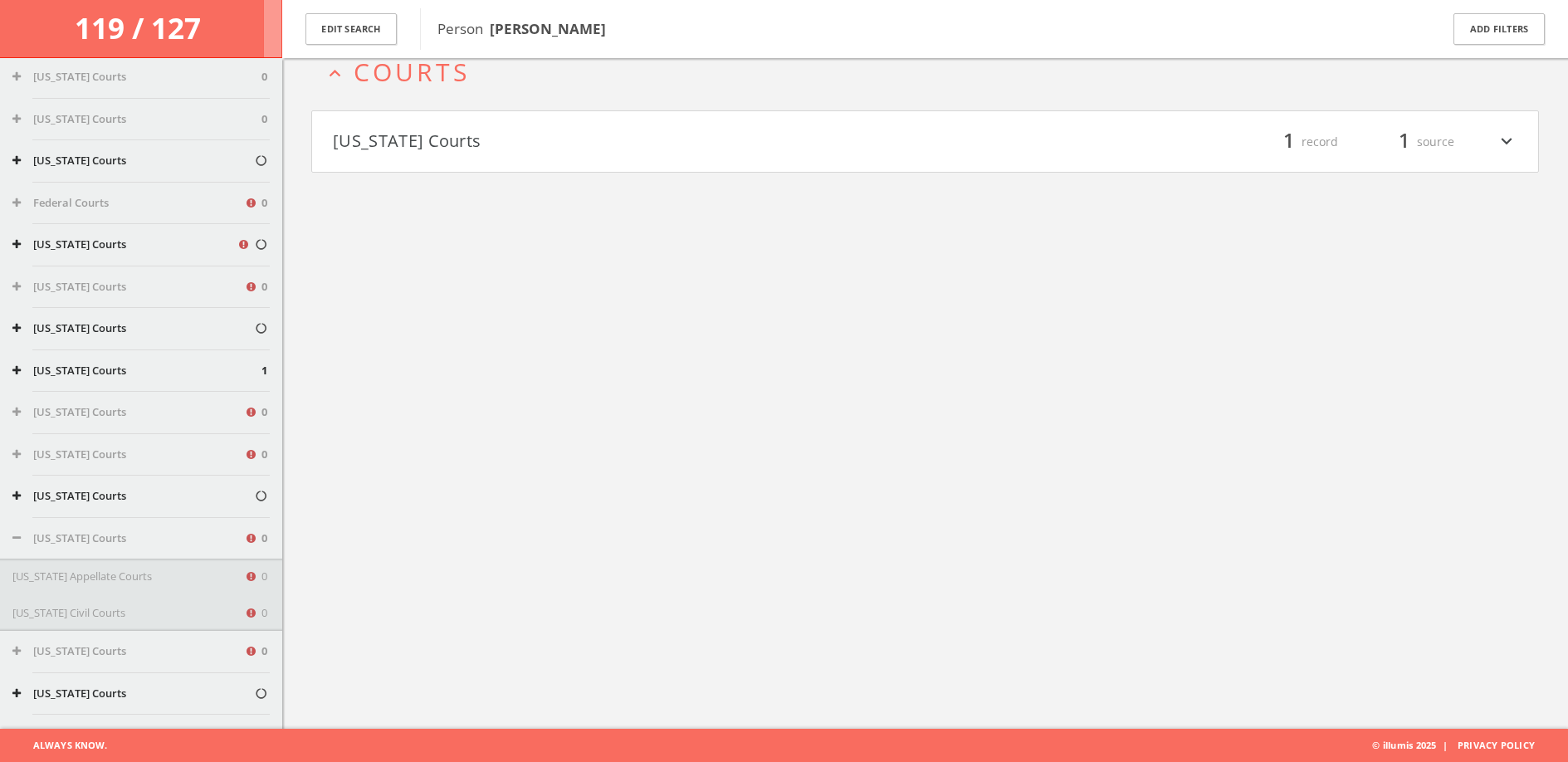
click at [246, 540] on icon at bounding box center [254, 540] width 15 height 14
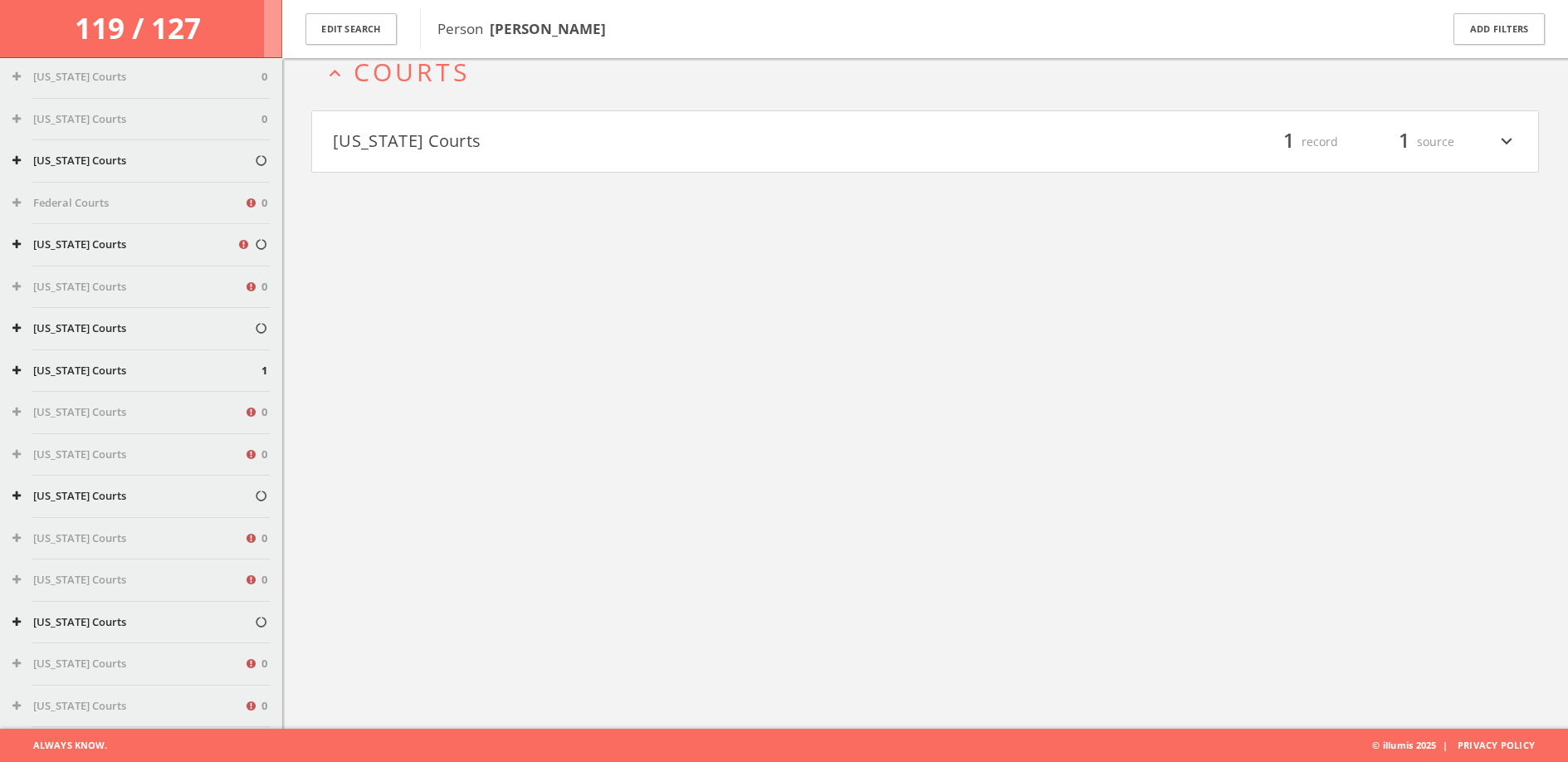
click at [246, 540] on icon at bounding box center [254, 540] width 15 height 14
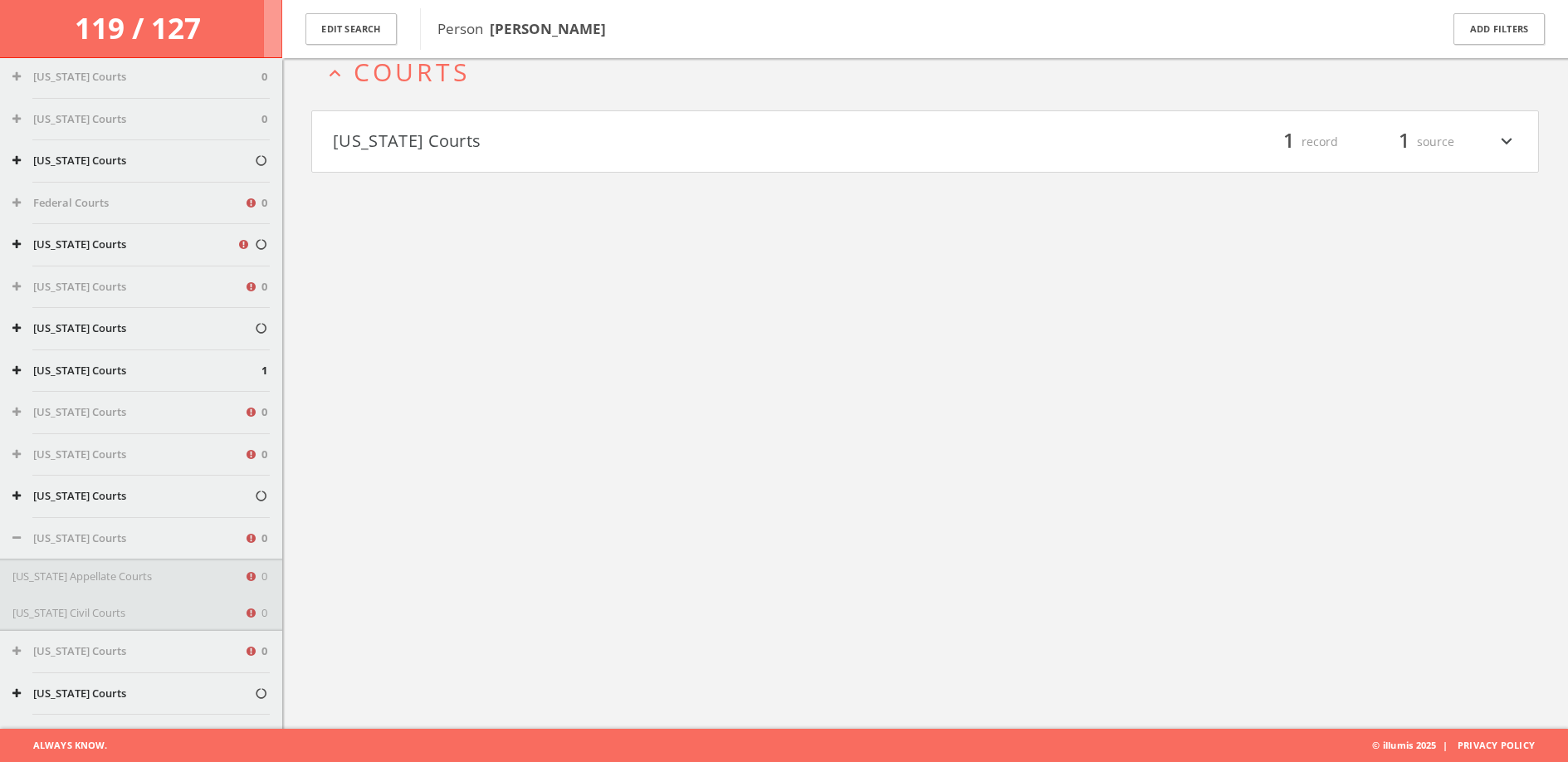
click at [227, 541] on button "[US_STATE] Courts" at bounding box center [128, 539] width 232 height 17
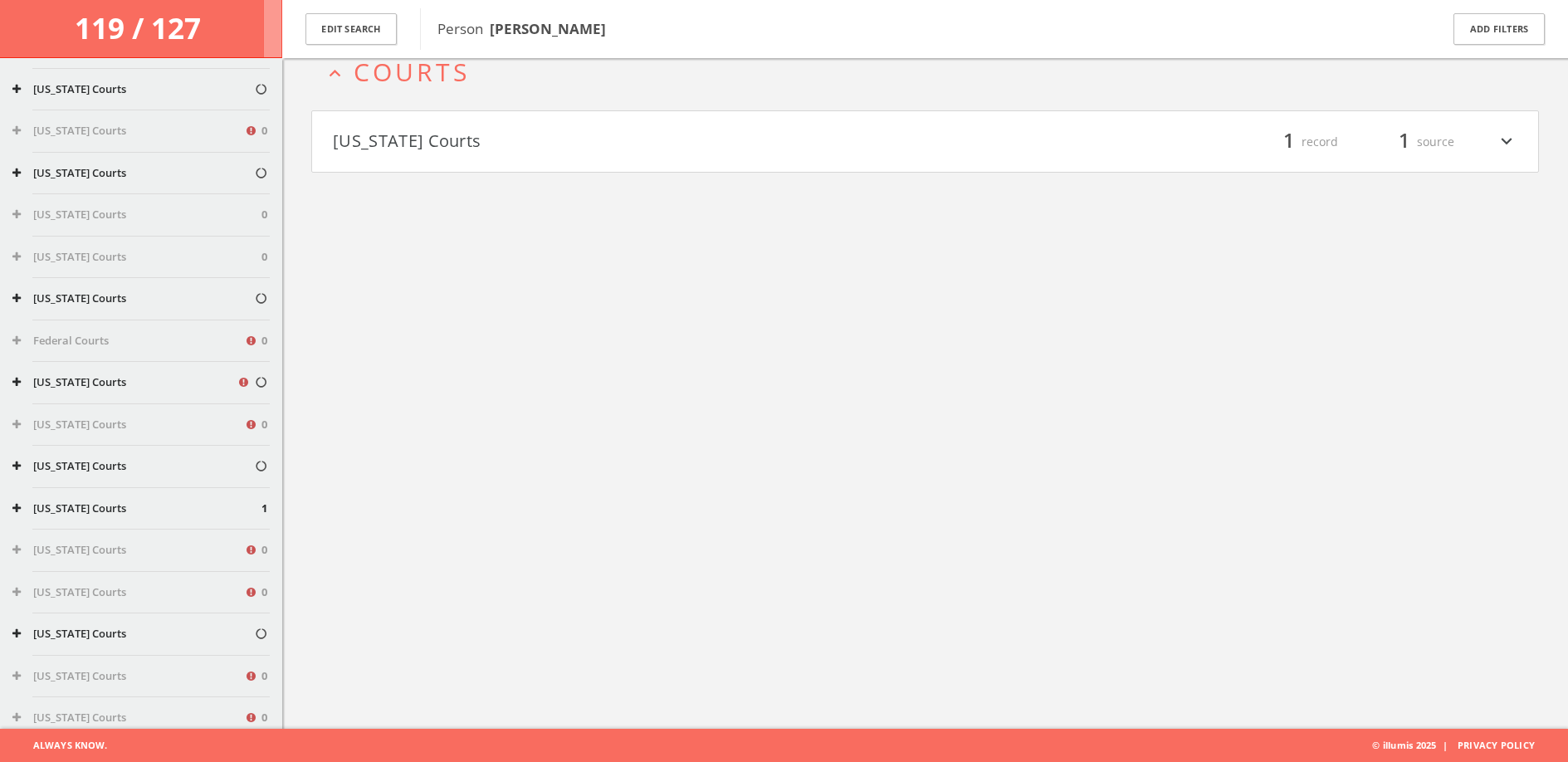
scroll to position [783, 0]
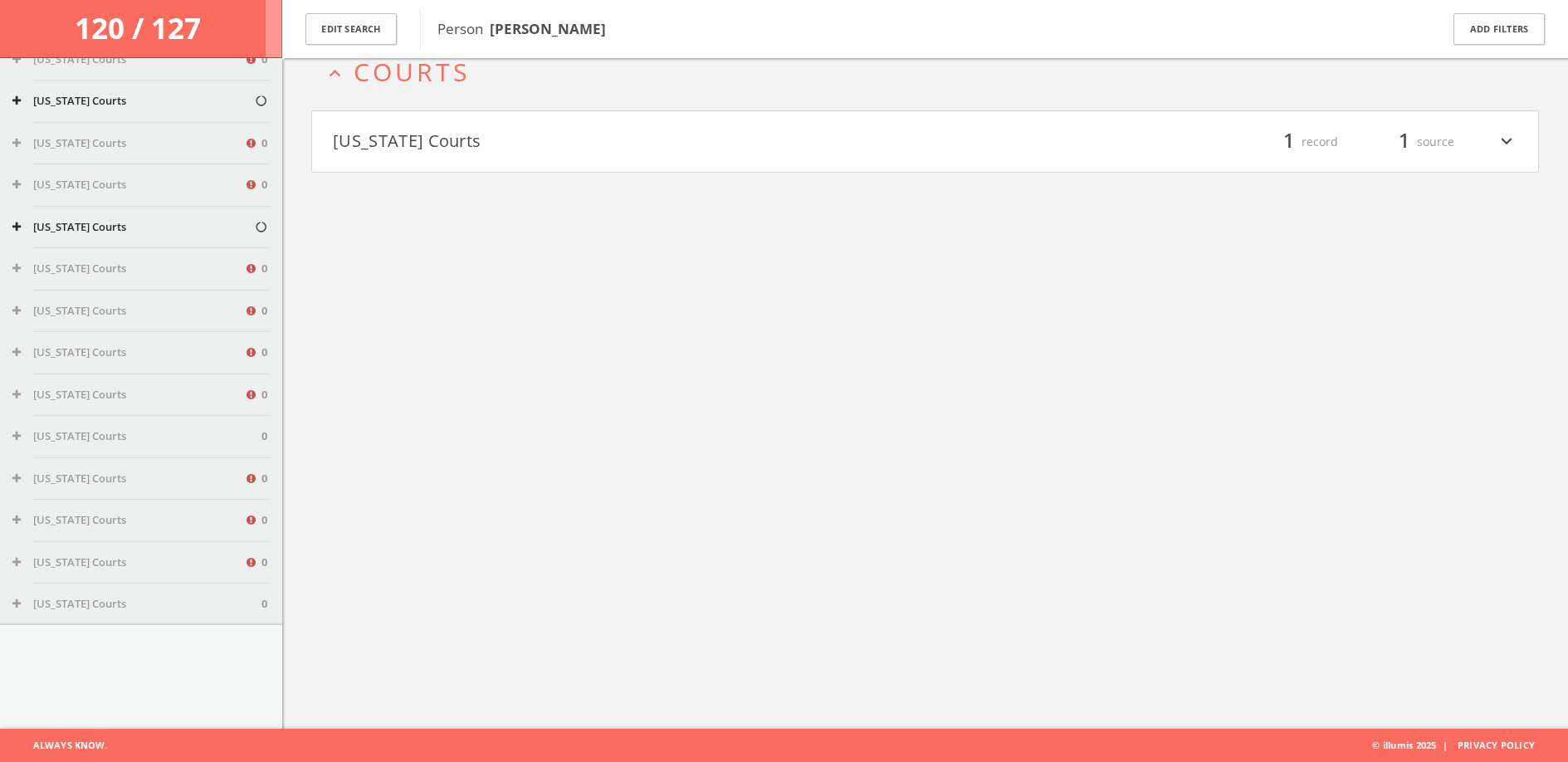
click at [10, 485] on div "[US_STATE] Courts 0" at bounding box center [141, 479] width 283 height 42
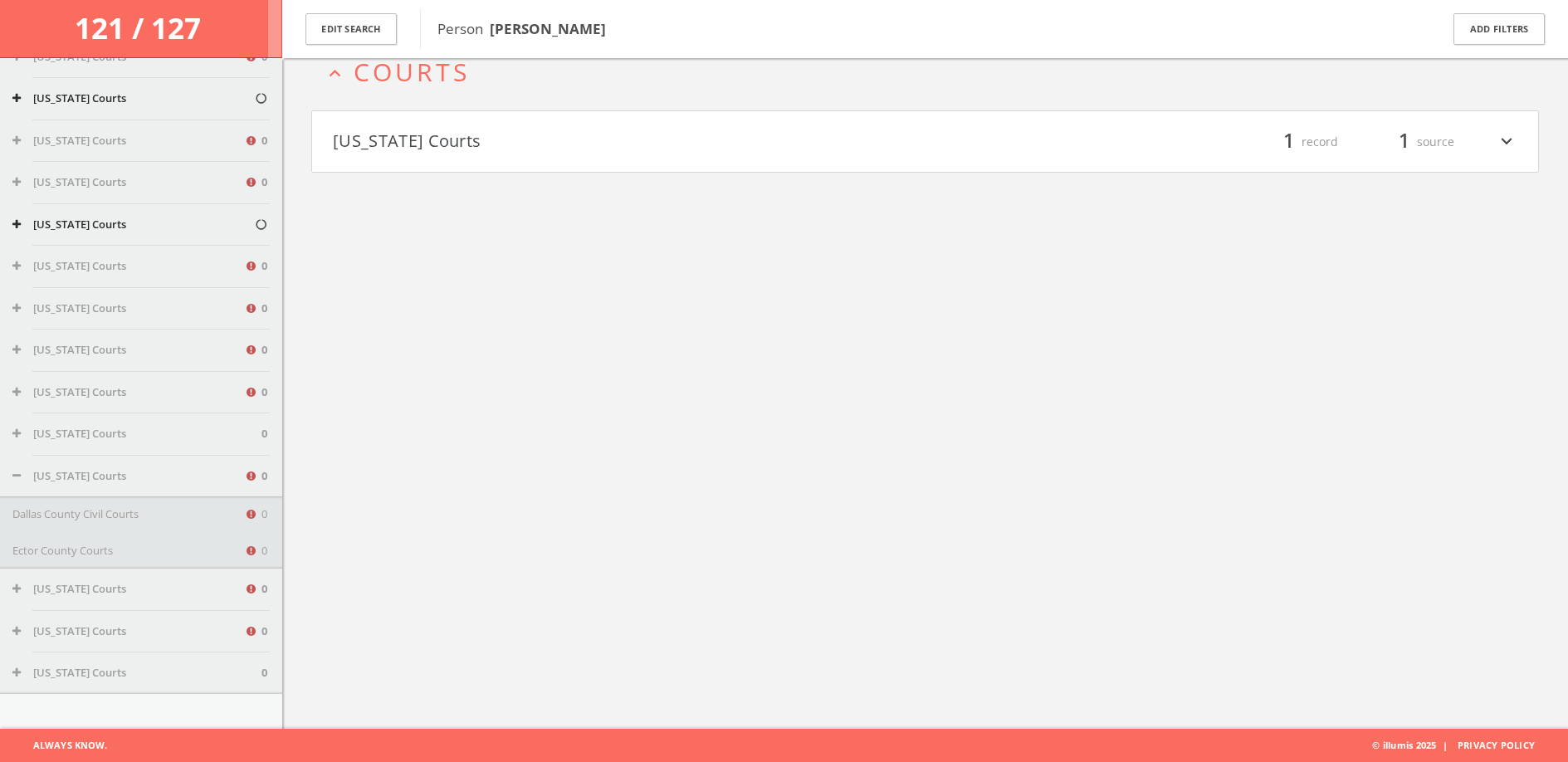
scroll to position [787, 0]
click at [11, 379] on div "[US_STATE] Courts 0" at bounding box center [141, 391] width 283 height 42
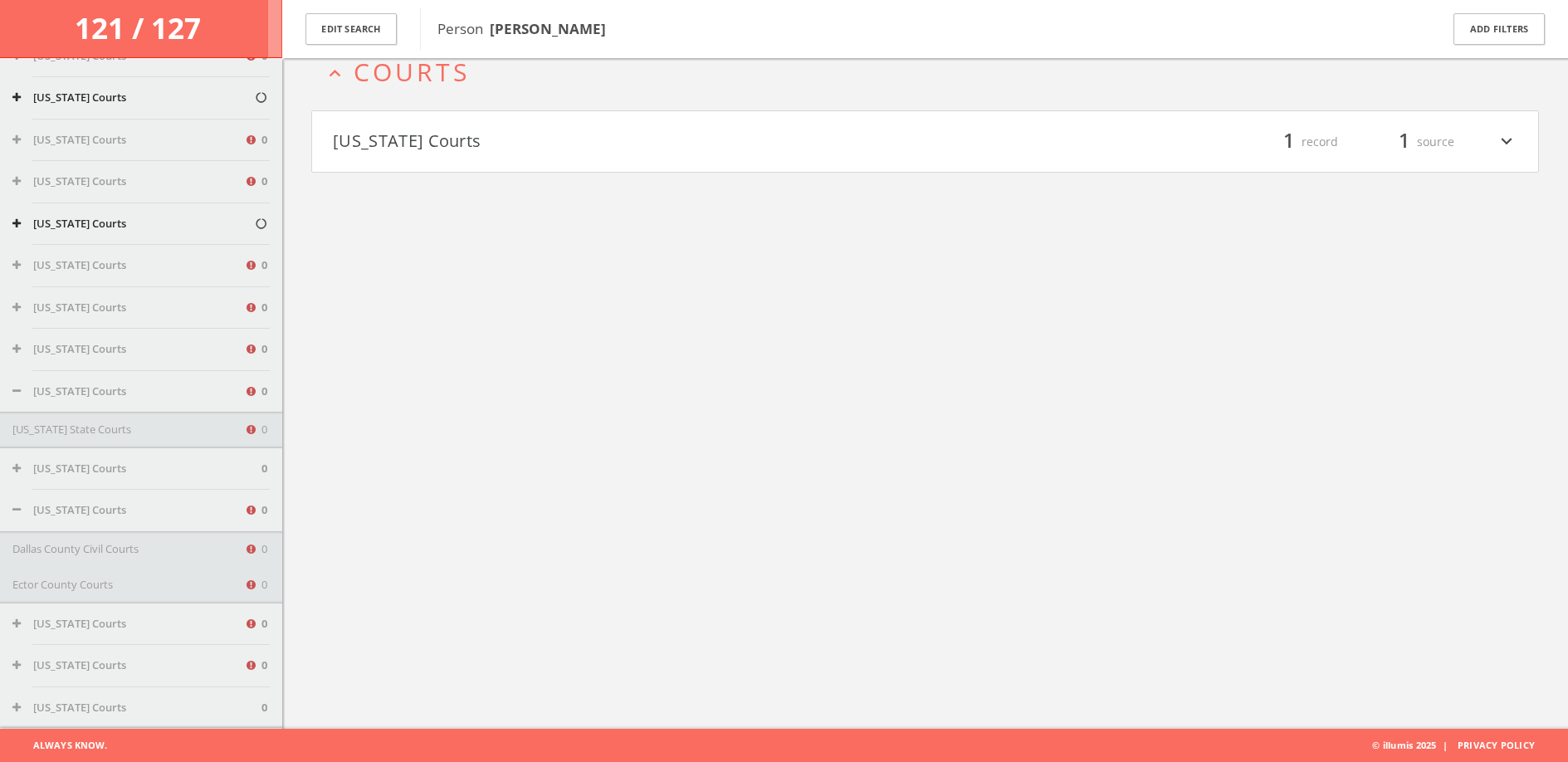
click at [21, 350] on button "[US_STATE] Courts" at bounding box center [128, 350] width 232 height 17
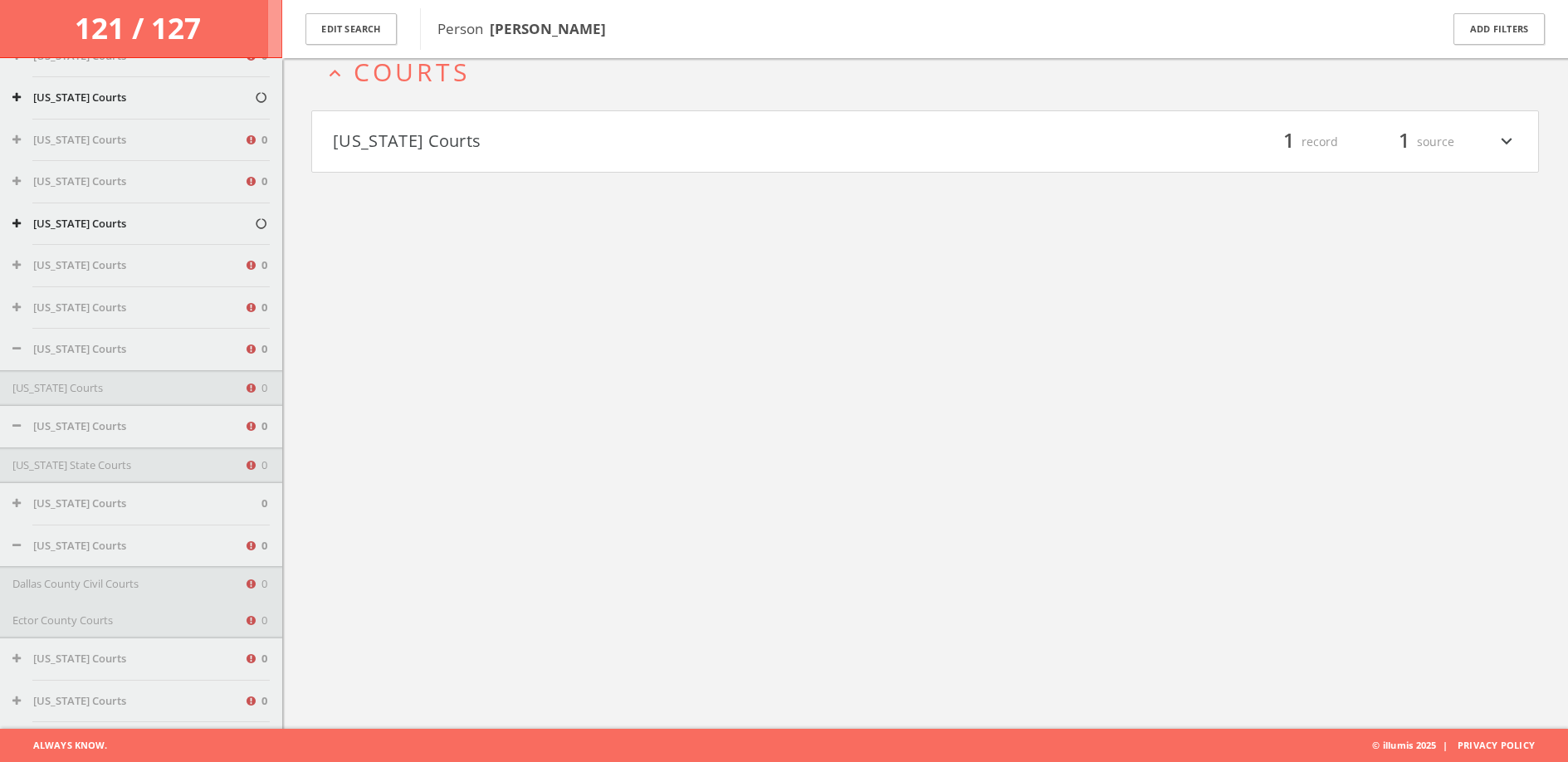
click at [22, 350] on button "[US_STATE] Courts" at bounding box center [128, 350] width 232 height 17
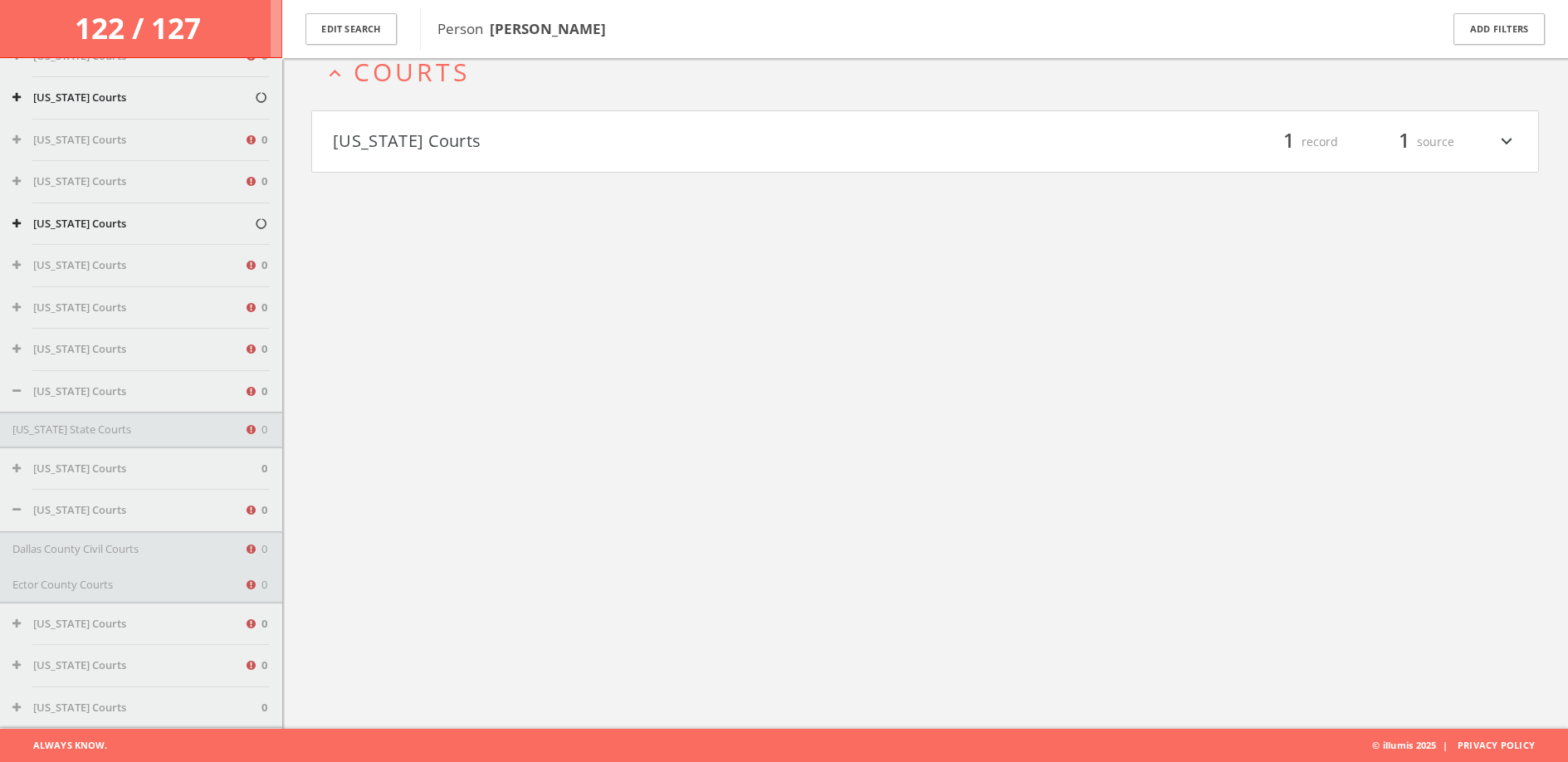
click at [22, 339] on div "[US_STATE] Courts 0" at bounding box center [141, 349] width 283 height 42
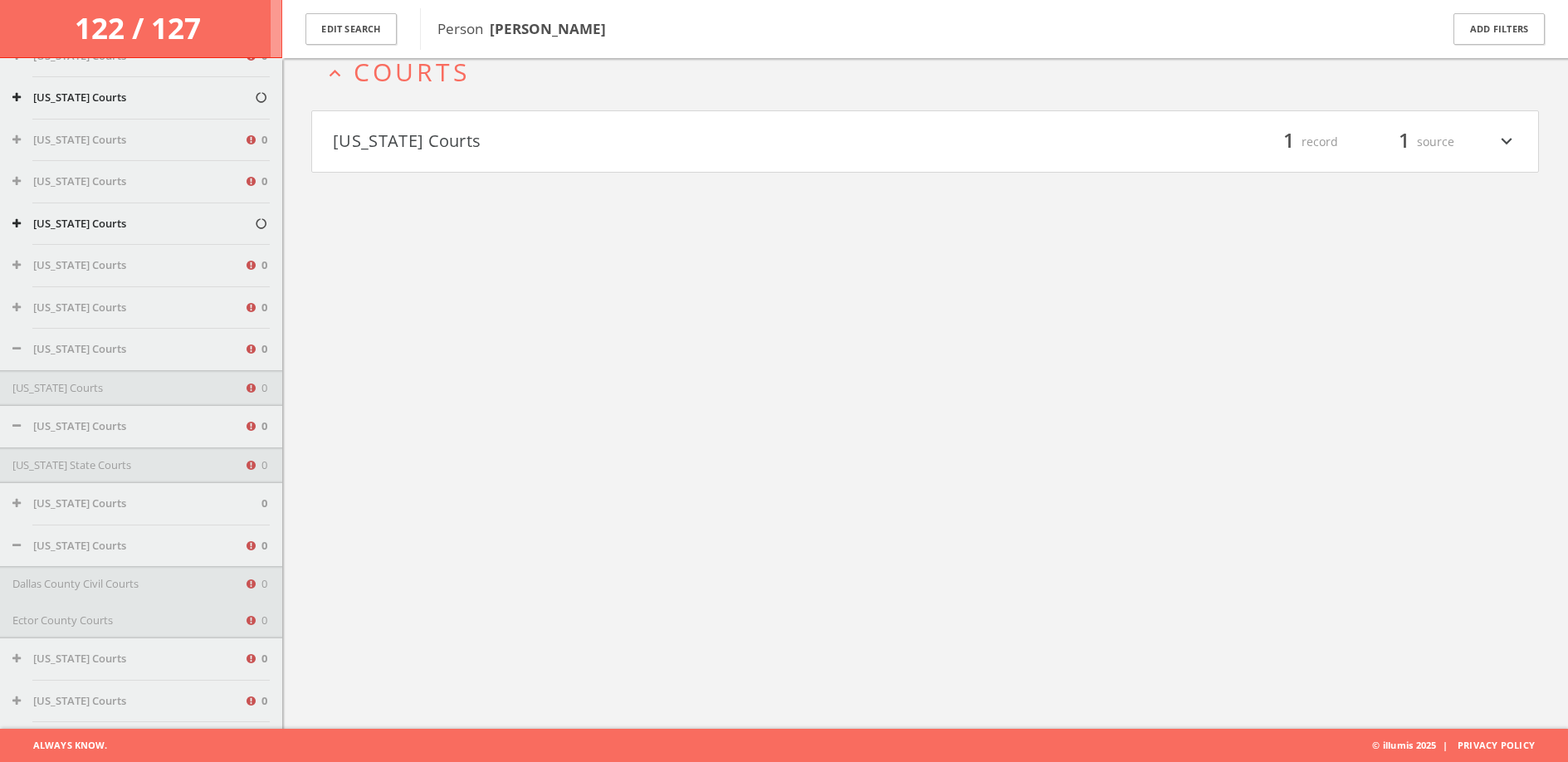
click at [21, 329] on div "[US_STATE] Courts 0" at bounding box center [141, 349] width 283 height 42
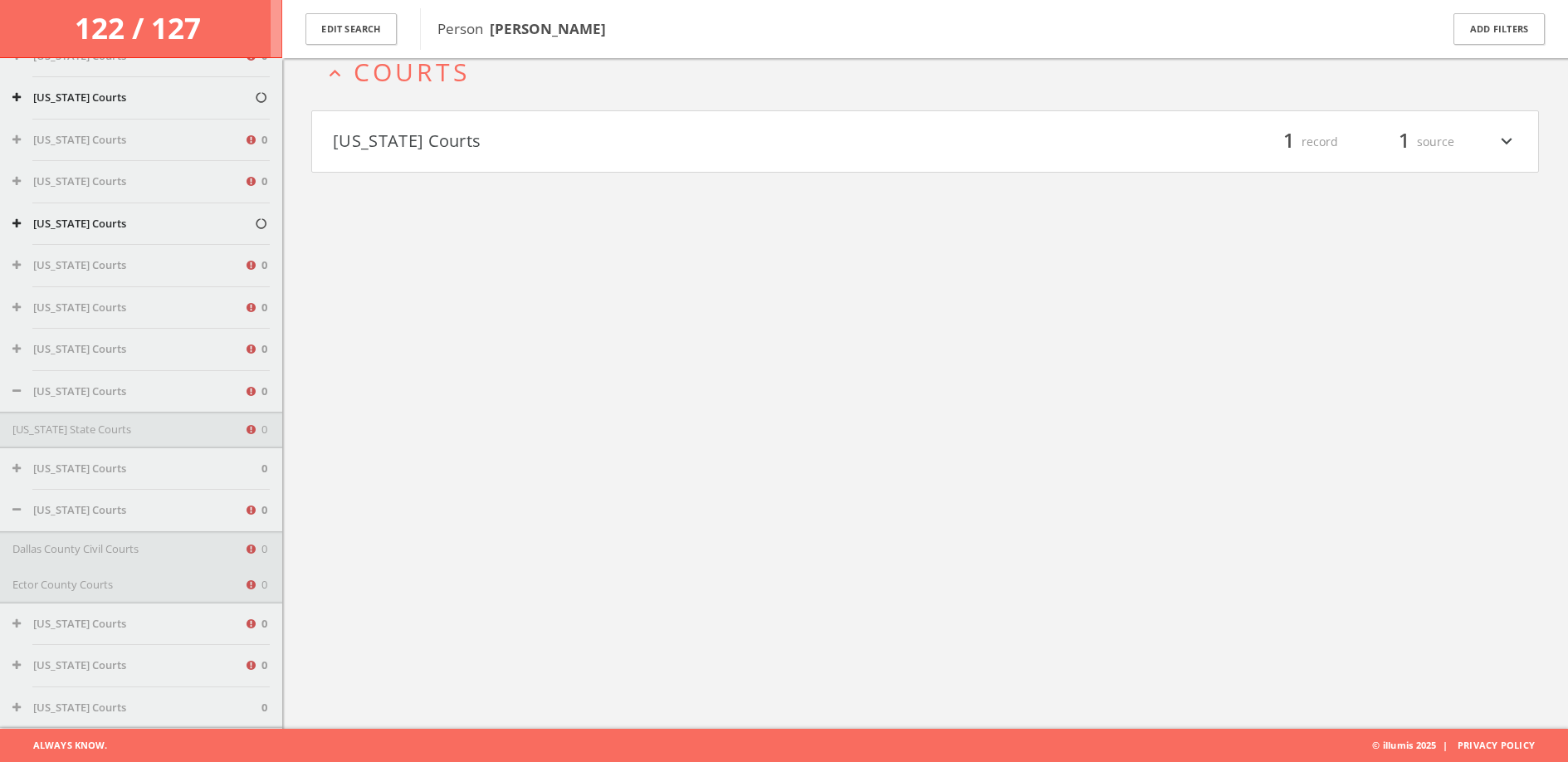
click at [21, 325] on div "[US_STATE] Courts 0" at bounding box center [141, 307] width 283 height 42
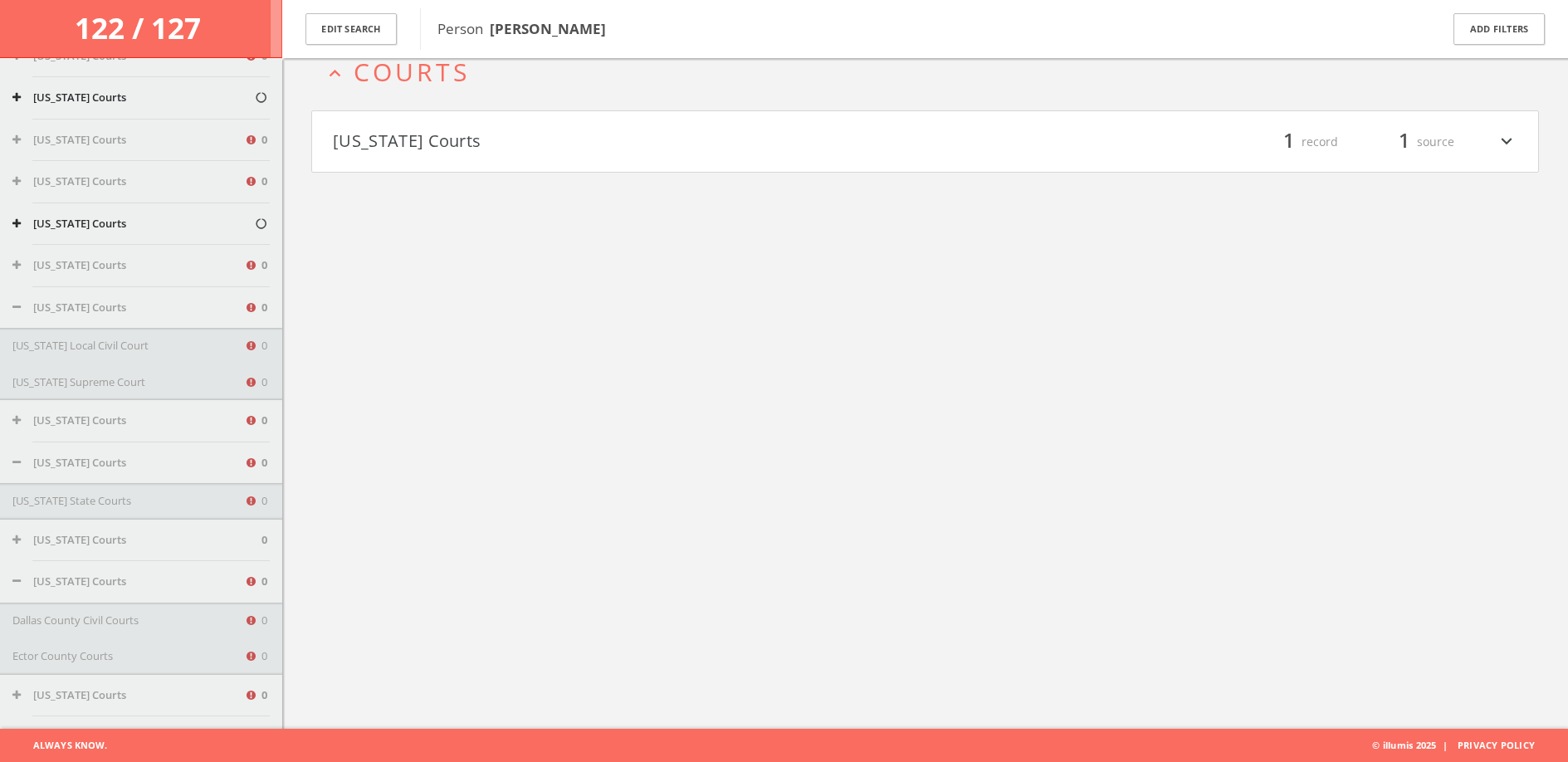
click at [13, 423] on icon at bounding box center [17, 420] width 8 height 11
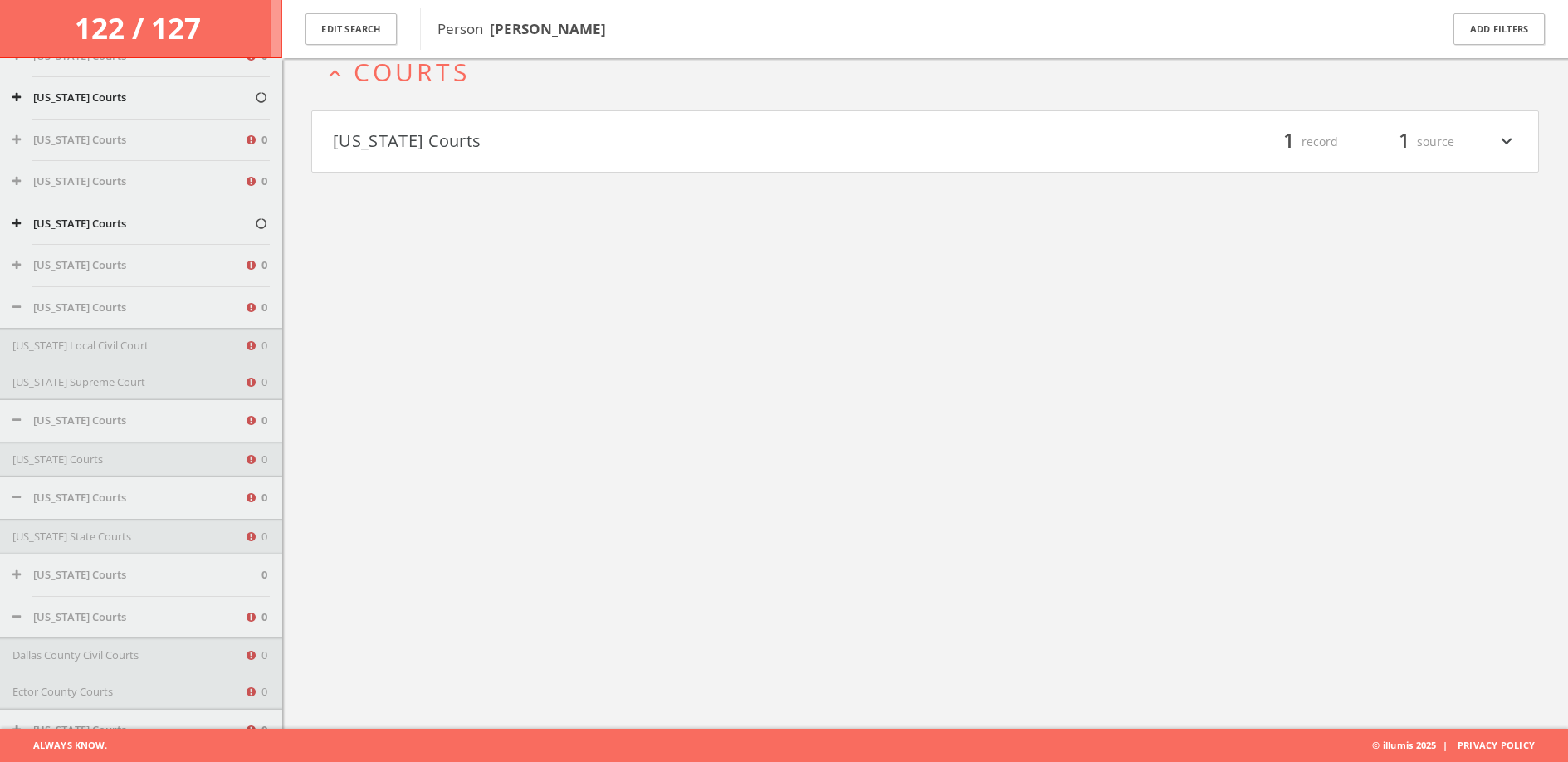
click at [14, 497] on icon at bounding box center [17, 497] width 8 height 11
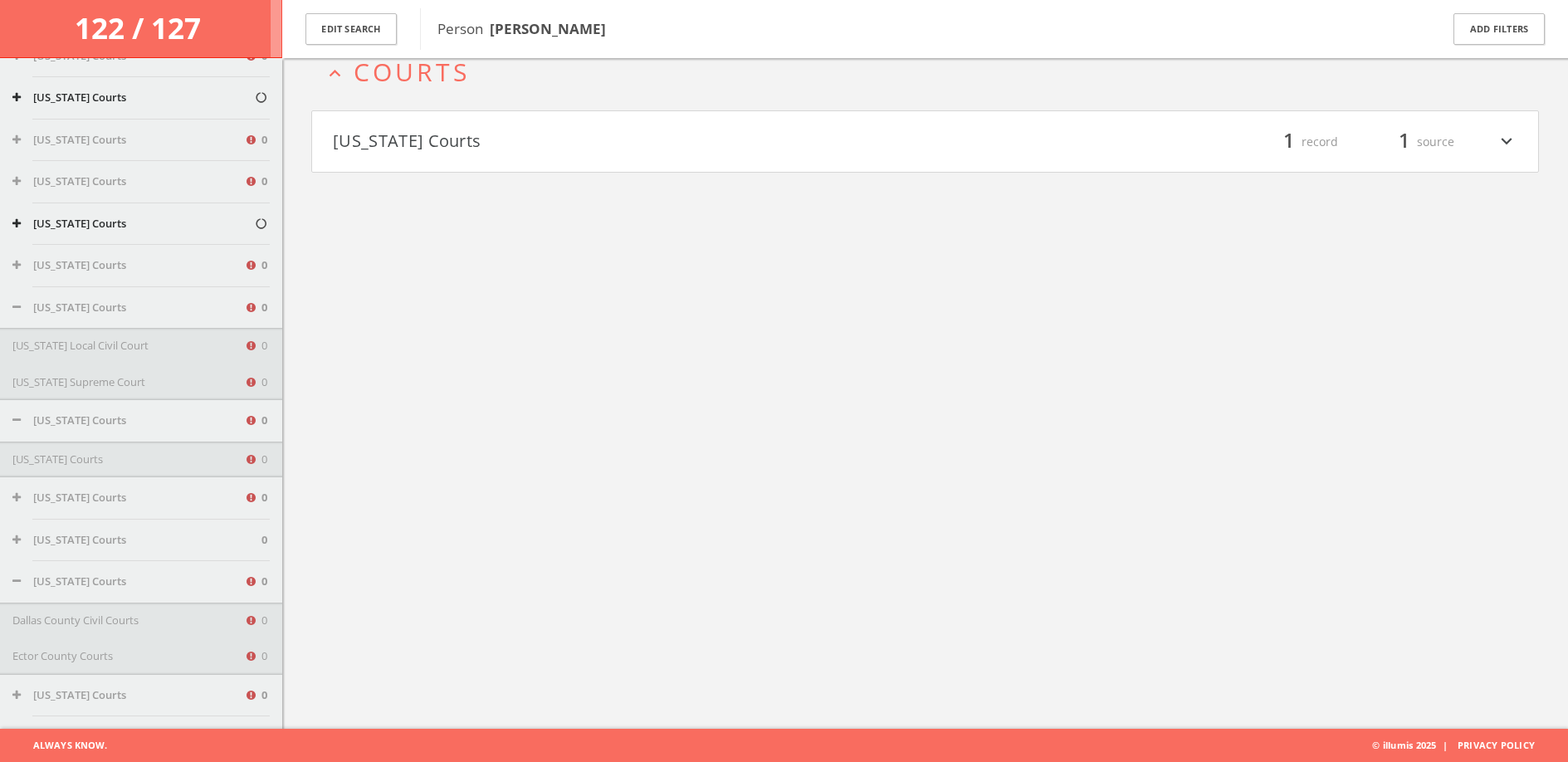
click at [17, 492] on icon at bounding box center [17, 497] width 8 height 11
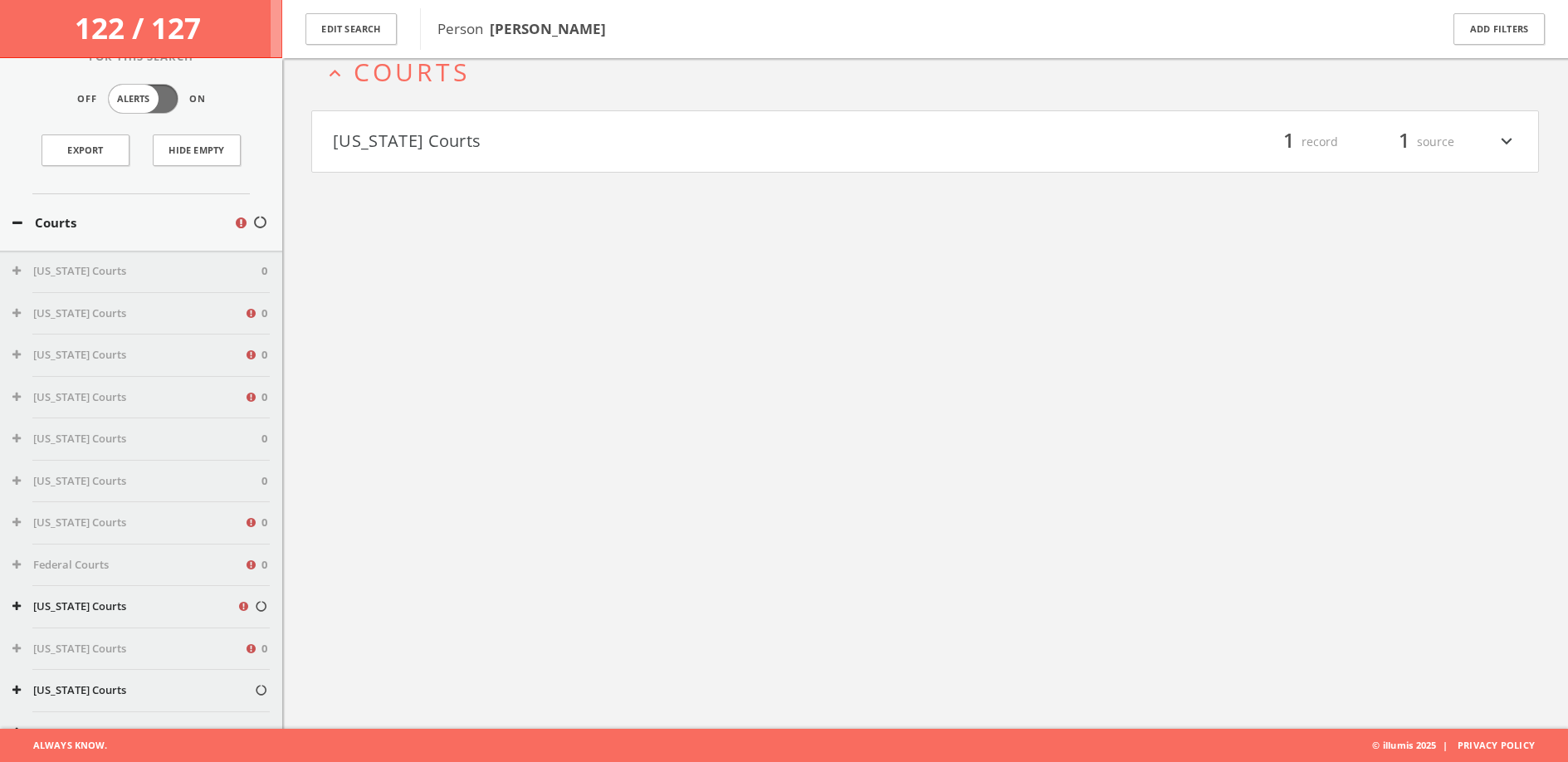
scroll to position [27, 0]
click at [52, 204] on div "Courts" at bounding box center [141, 221] width 283 height 57
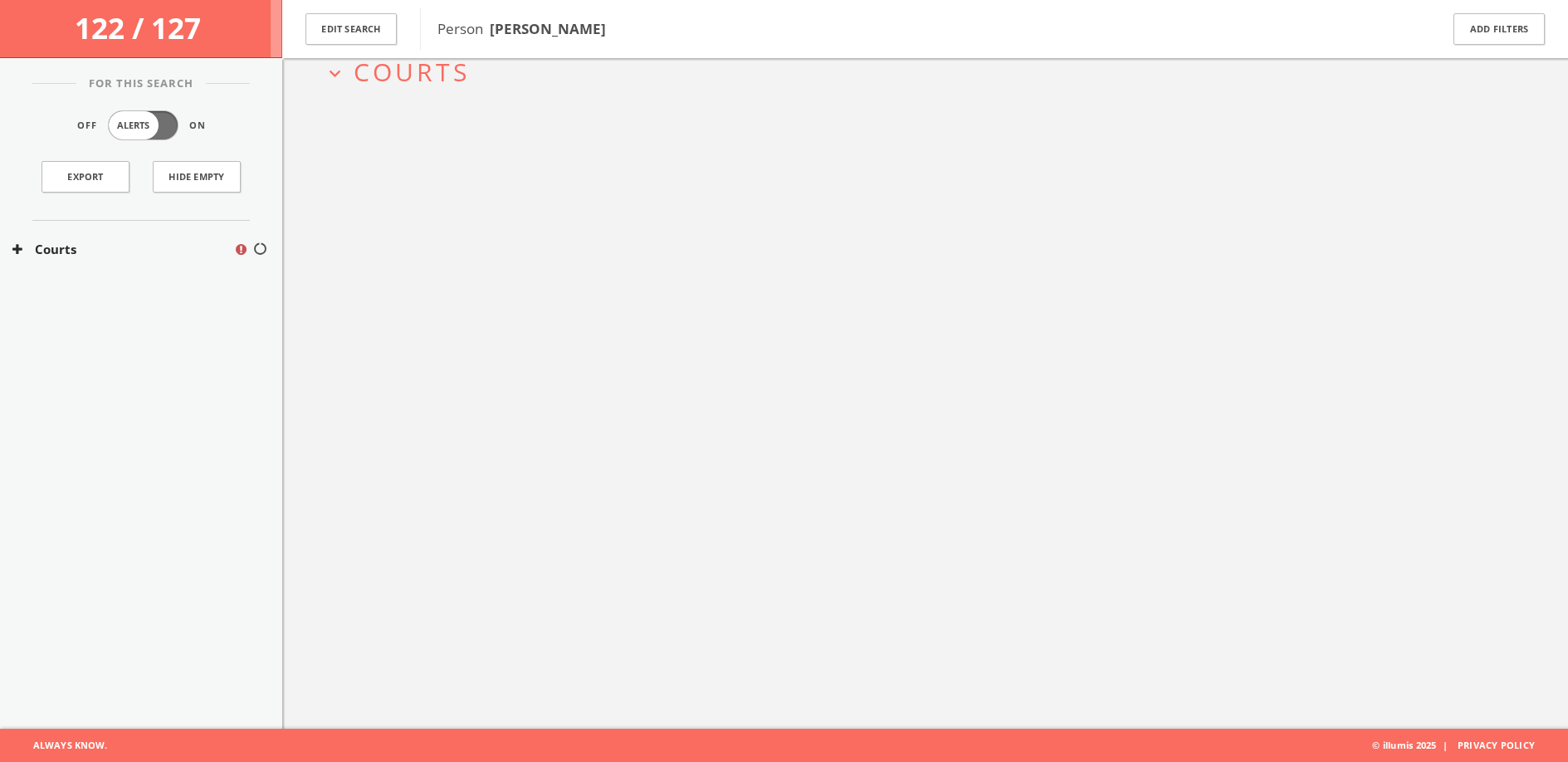
scroll to position [0, 0]
click at [42, 232] on div "Courts" at bounding box center [141, 249] width 283 height 57
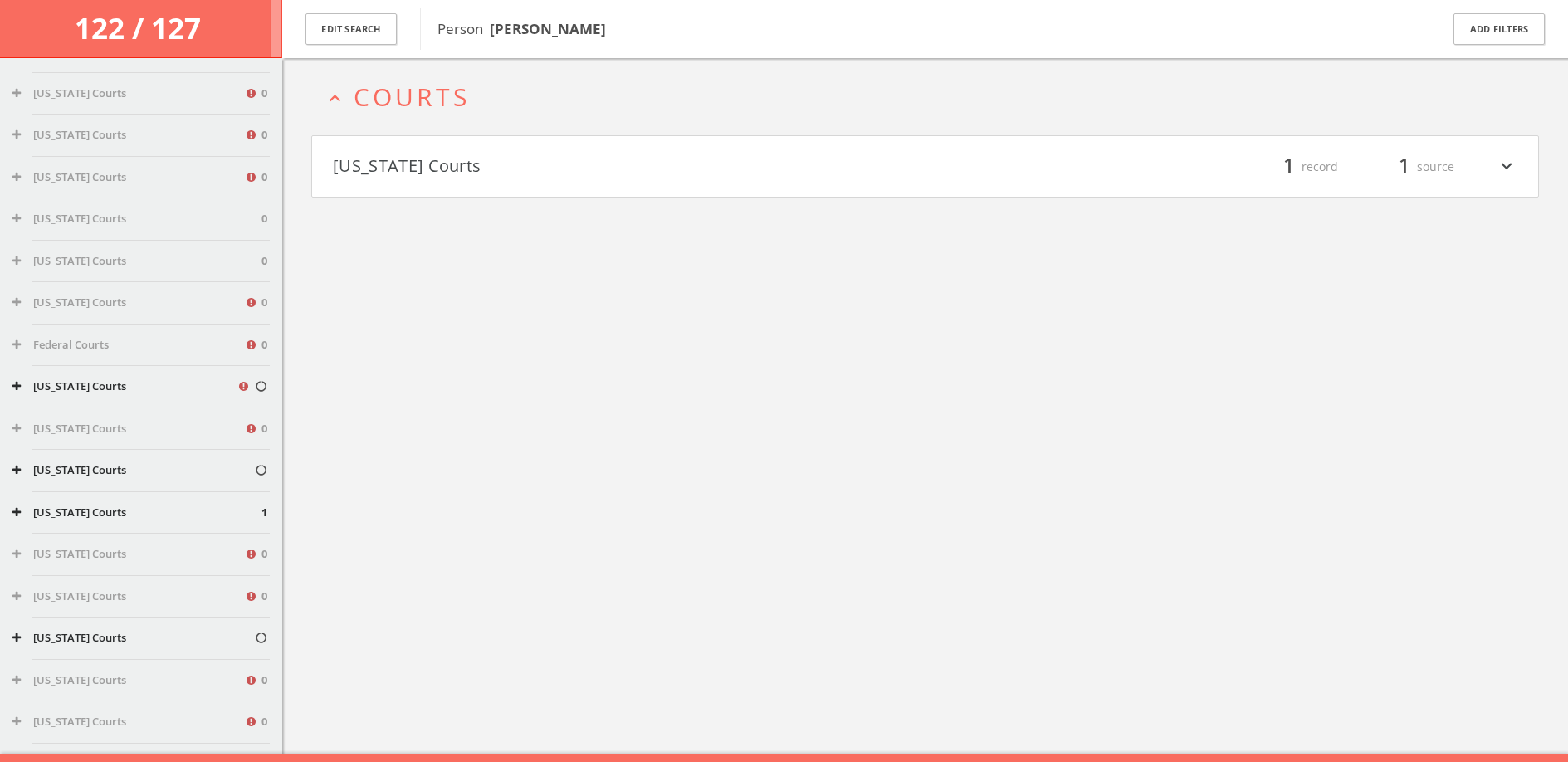
scroll to position [247, 0]
click at [76, 389] on button "[US_STATE] Courts" at bounding box center [125, 386] width 224 height 17
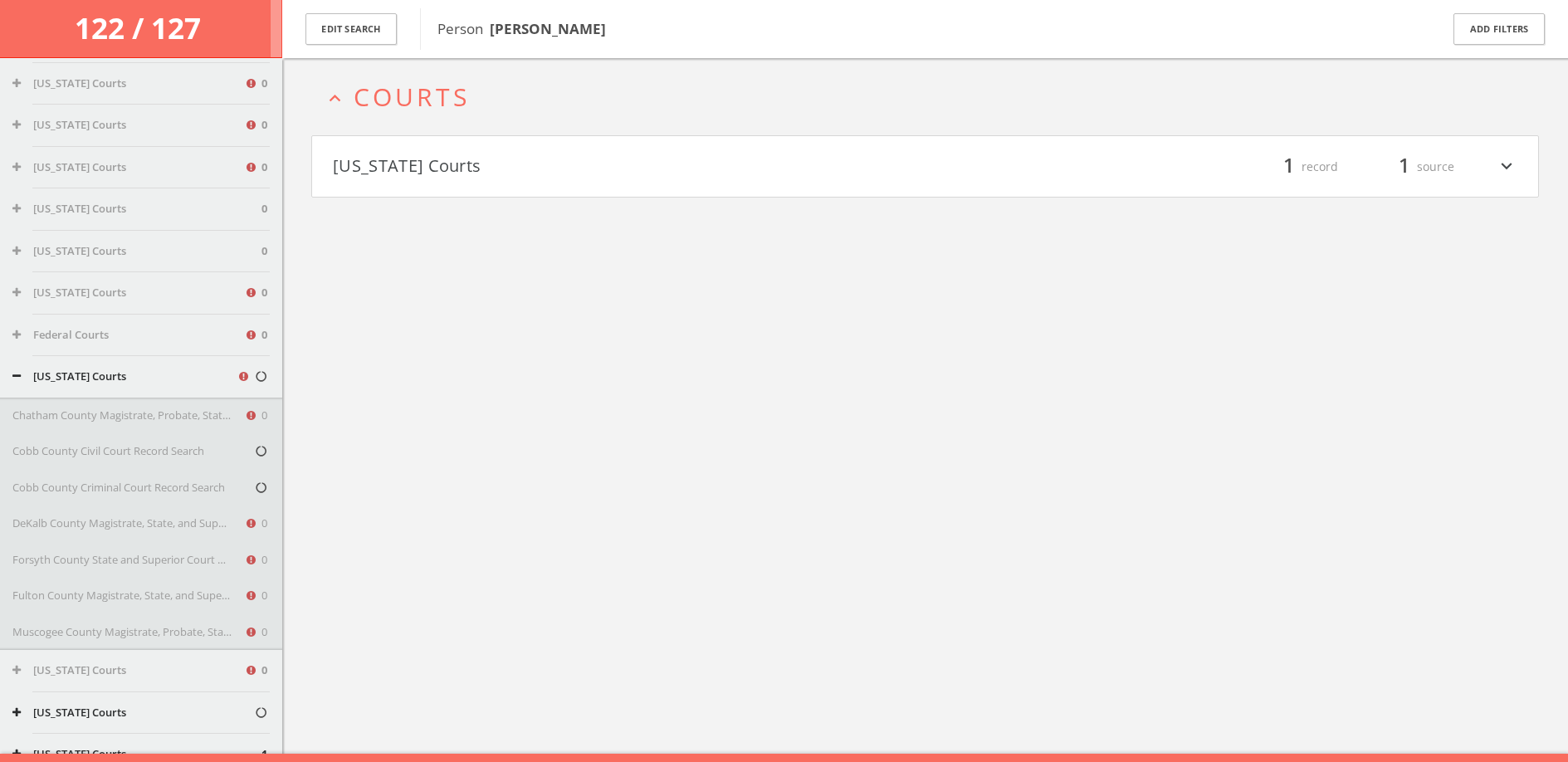
scroll to position [257, 0]
click at [176, 467] on div "Cobb County Civil Court Record Search" at bounding box center [141, 451] width 283 height 36
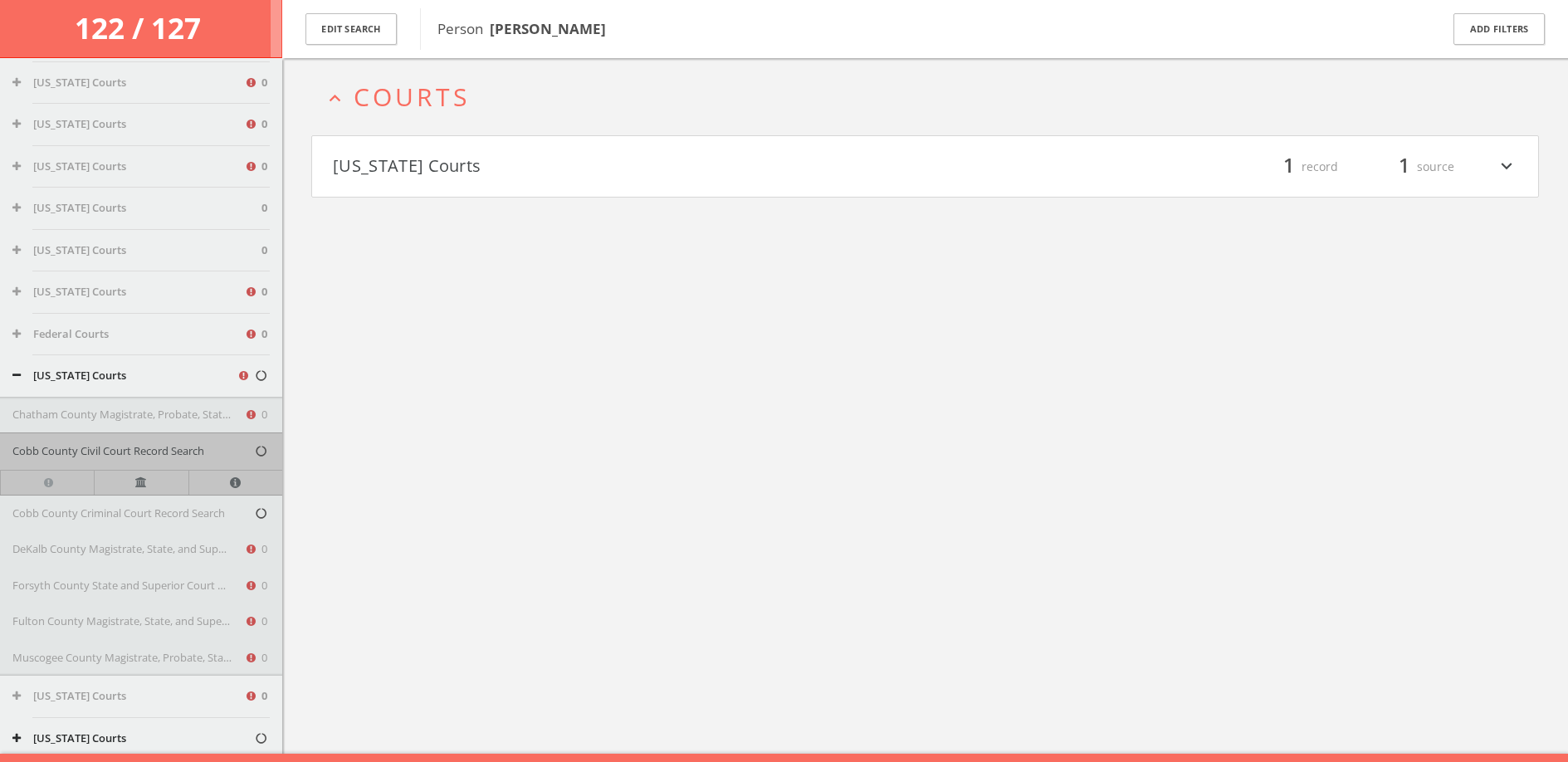
click at [182, 452] on button "Cobb County Civil Court Record Search" at bounding box center [133, 451] width 242 height 17
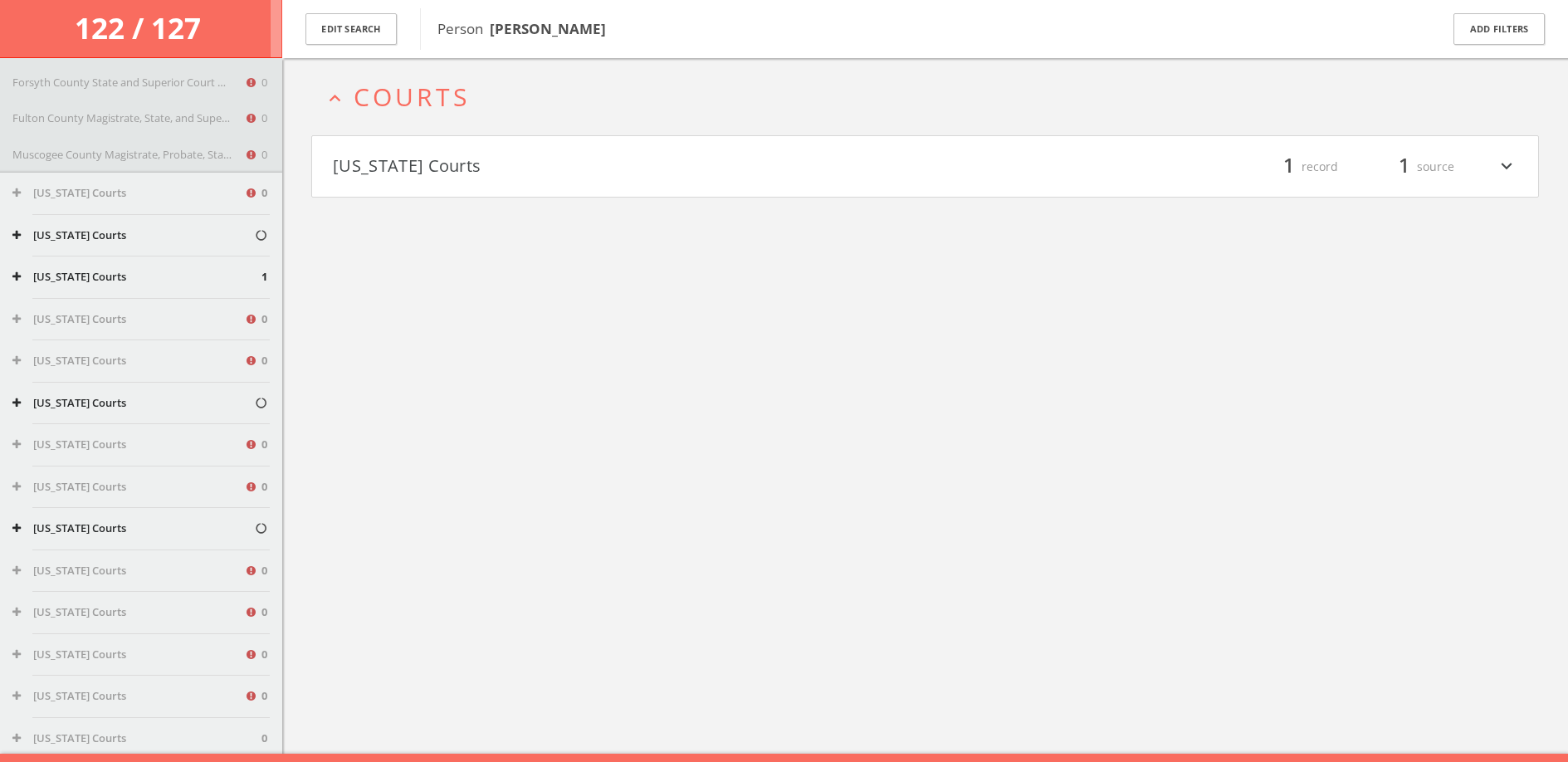
scroll to position [688, 0]
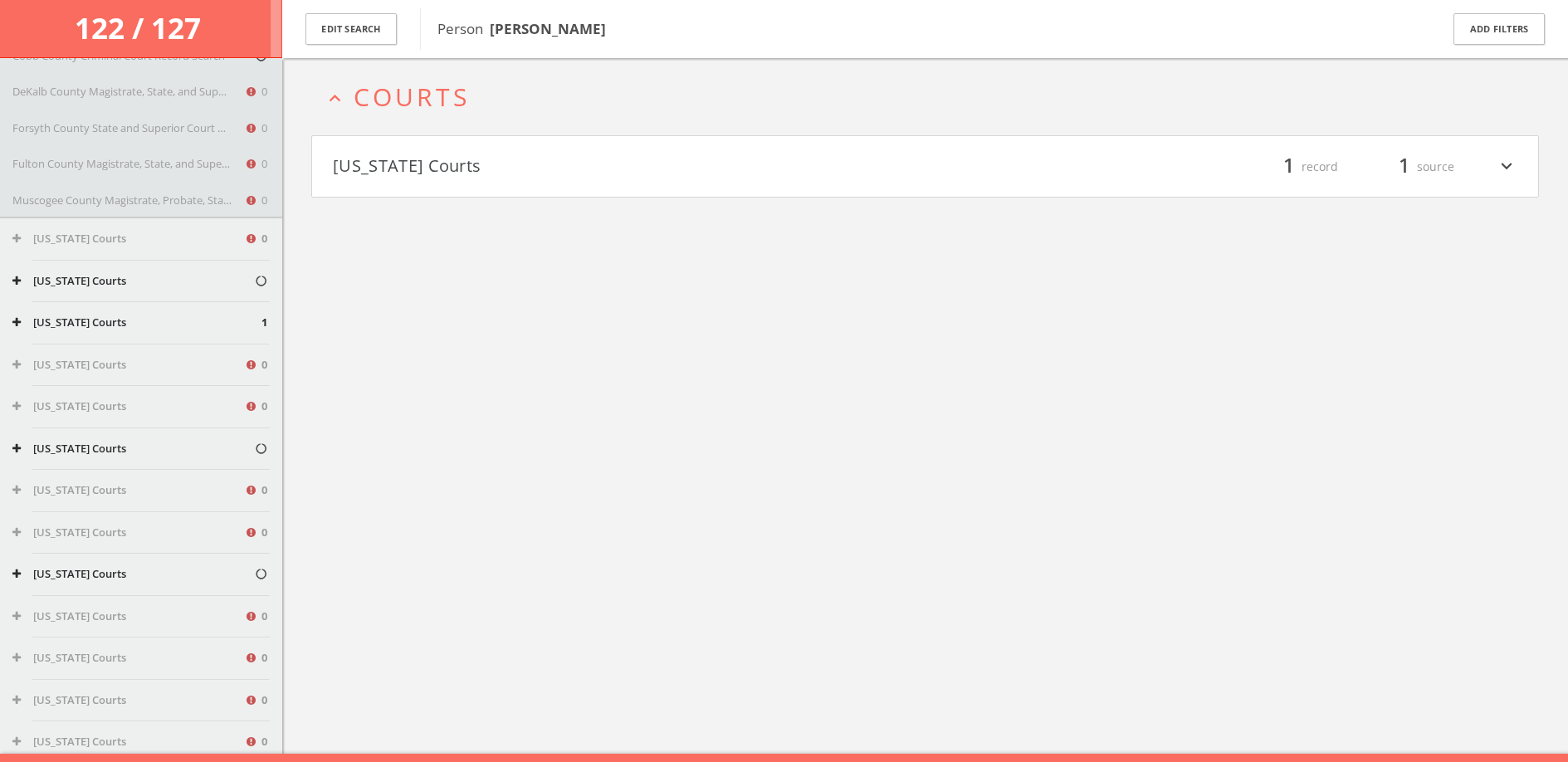
click at [131, 326] on button "[US_STATE] Courts" at bounding box center [137, 323] width 249 height 17
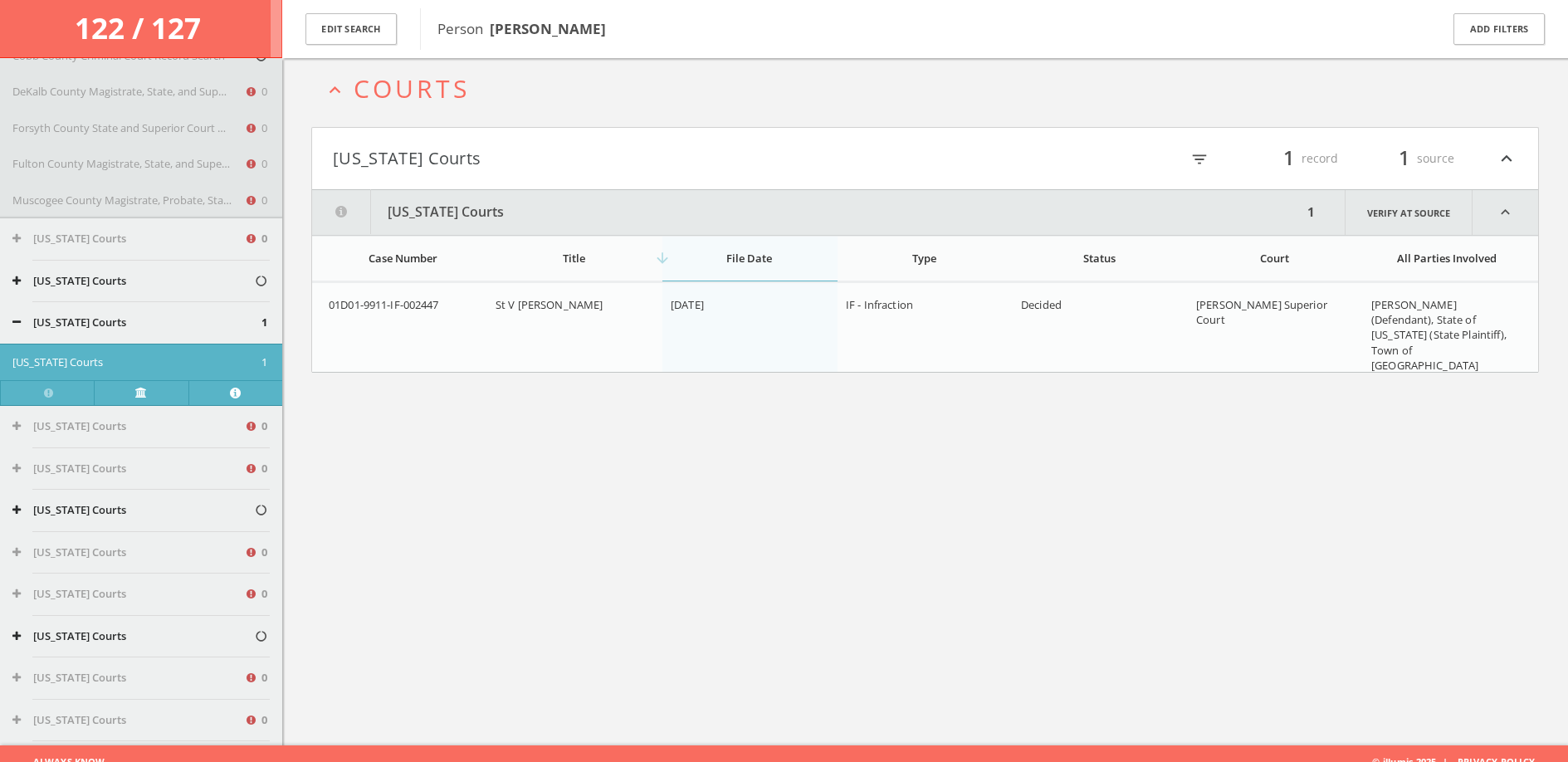
scroll to position [97, 0]
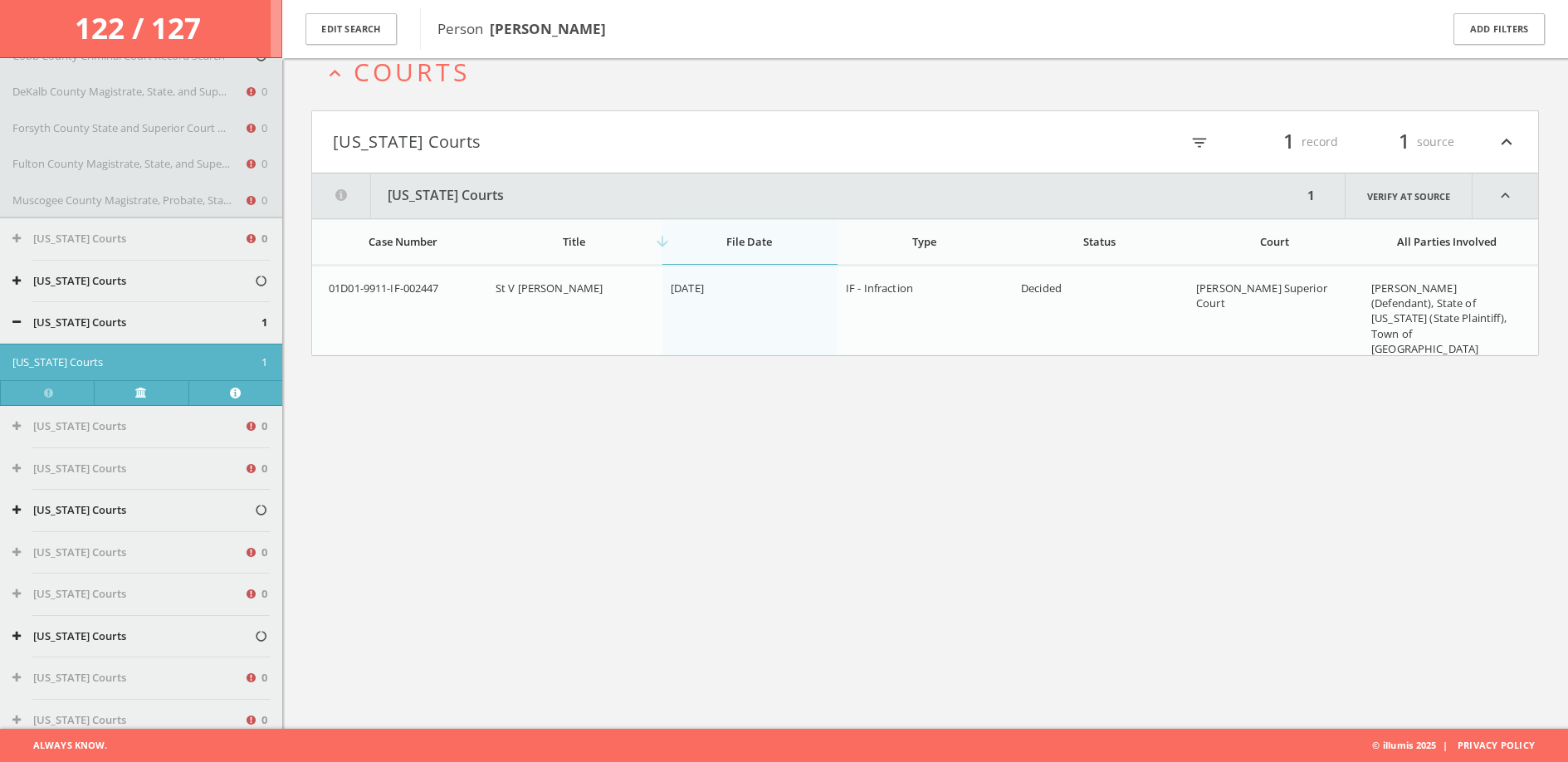
click at [112, 362] on button "[US_STATE] Courts" at bounding box center [137, 363] width 249 height 17
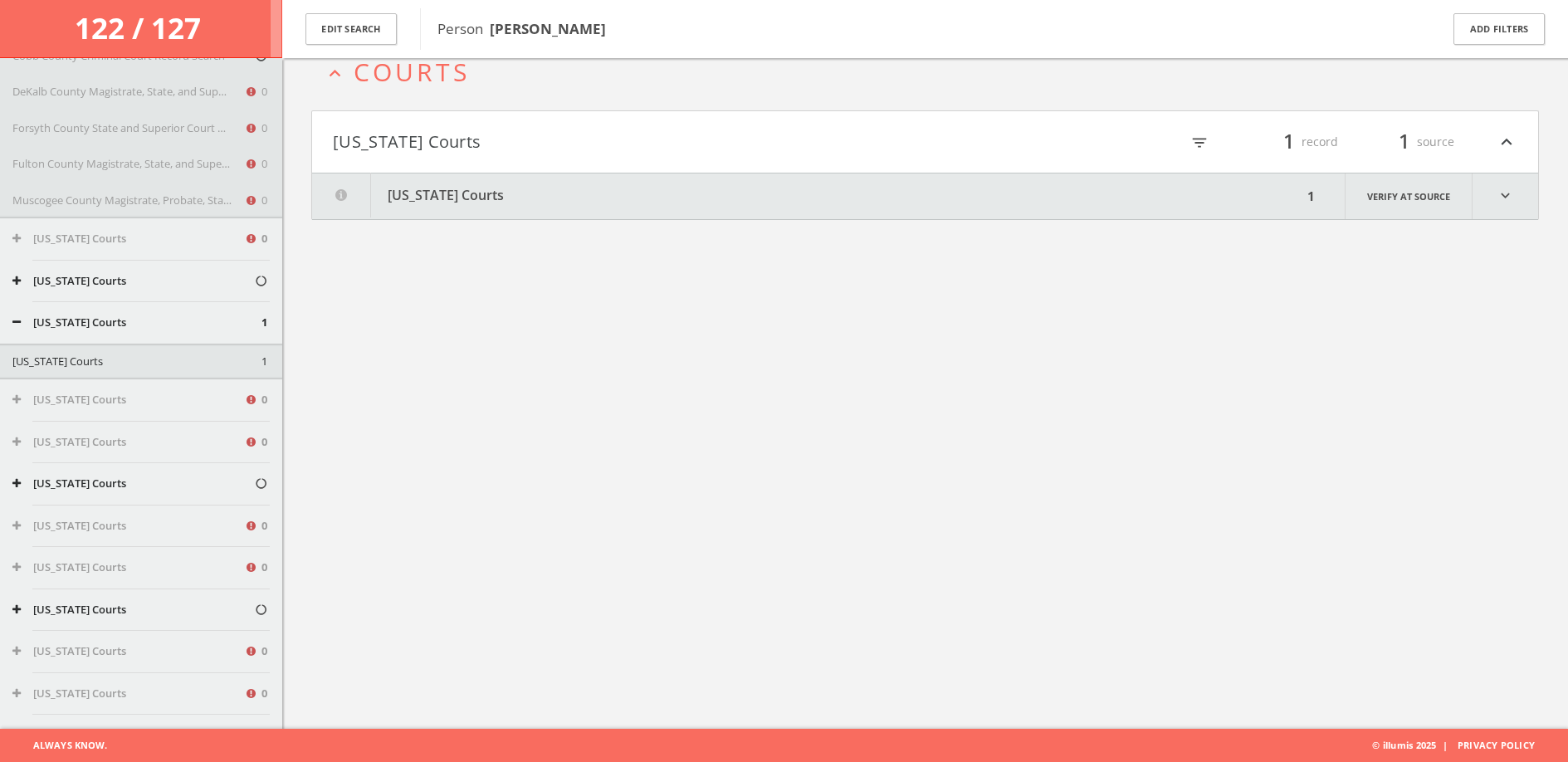
click at [112, 362] on button "[US_STATE] Courts" at bounding box center [137, 362] width 249 height 17
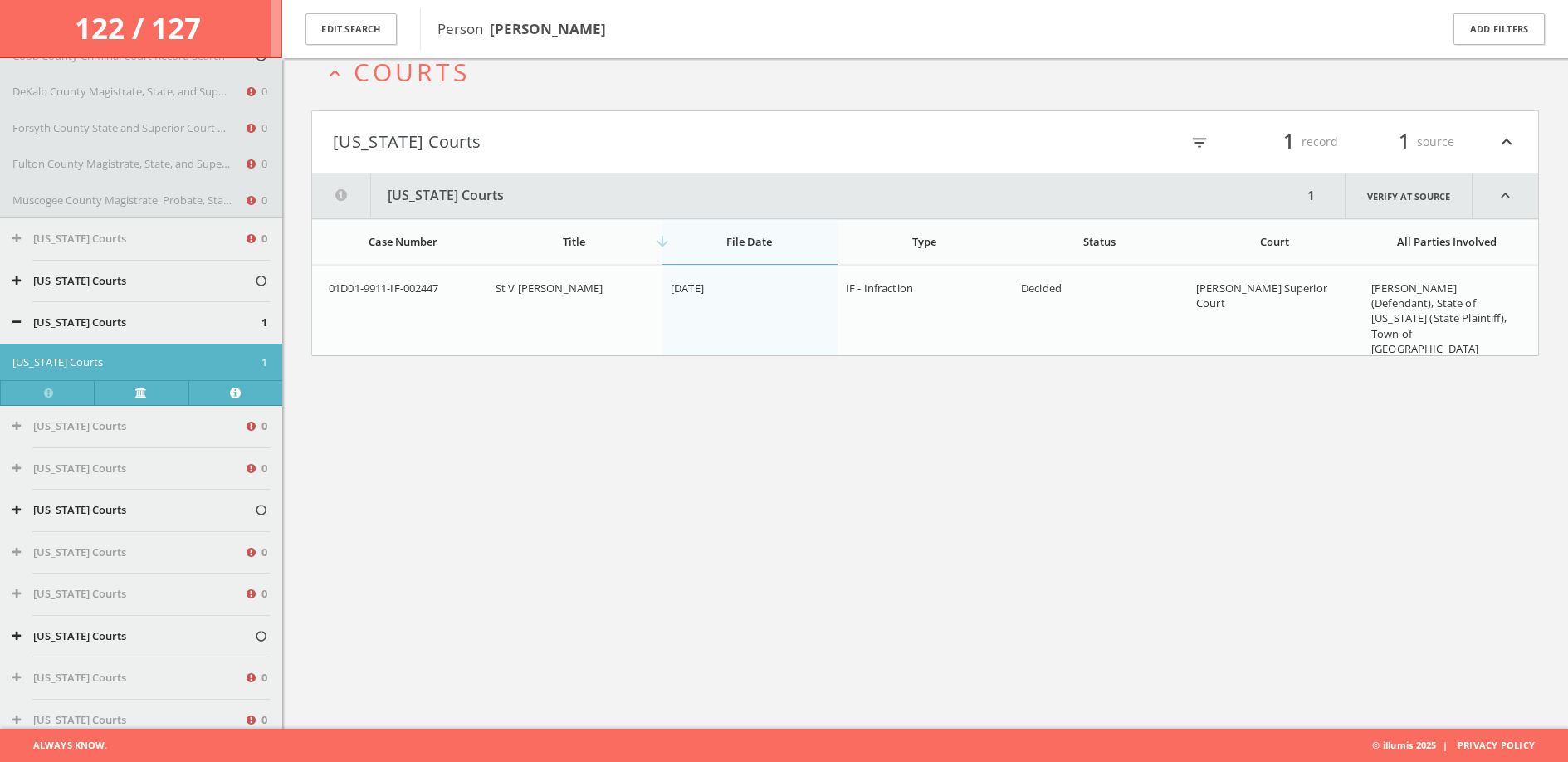
click at [112, 362] on button "[US_STATE] Courts" at bounding box center [137, 363] width 249 height 17
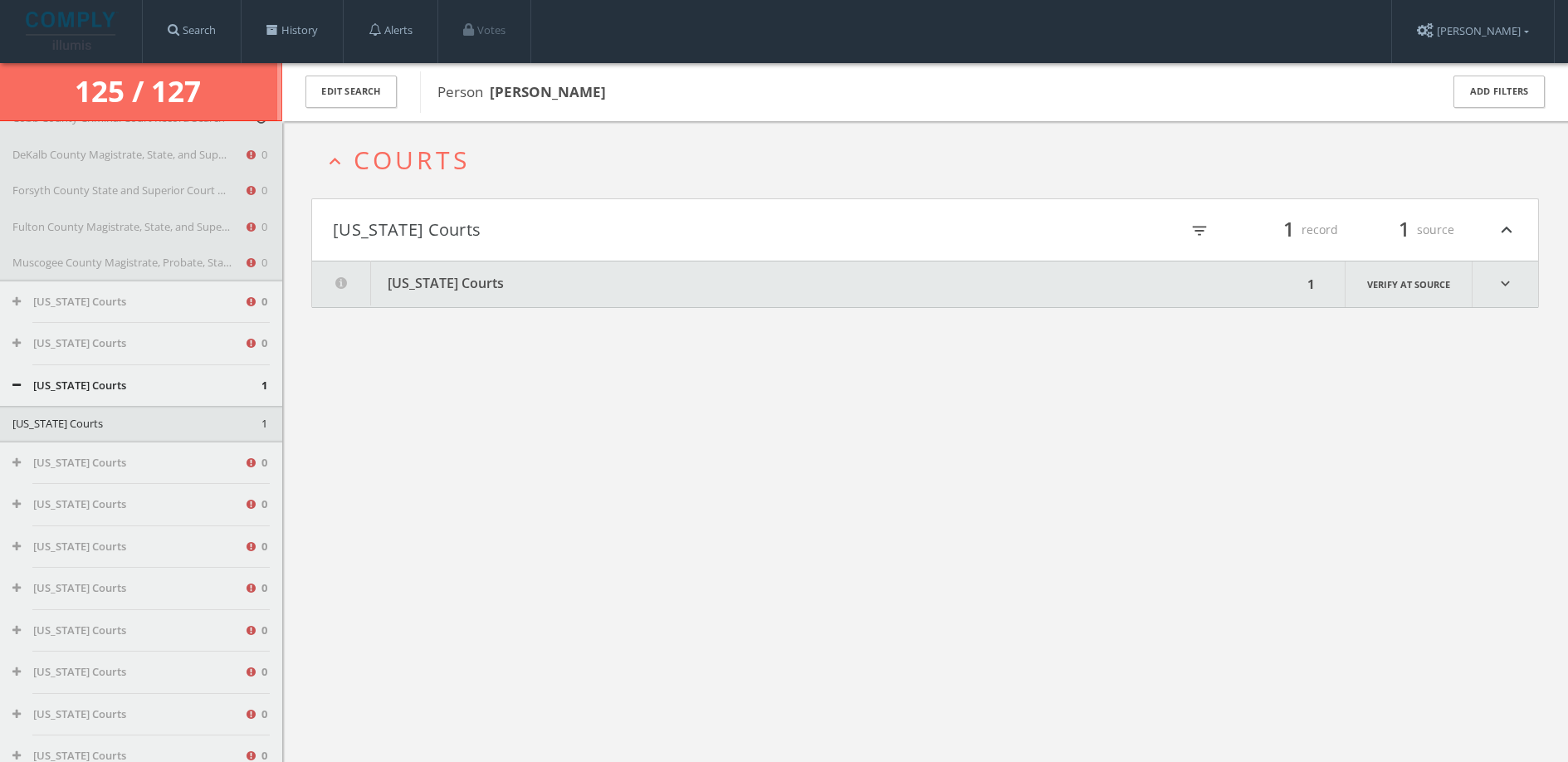
scroll to position [0, 0]
click at [1242, 32] on link "[PERSON_NAME]" at bounding box center [1472, 31] width 162 height 64
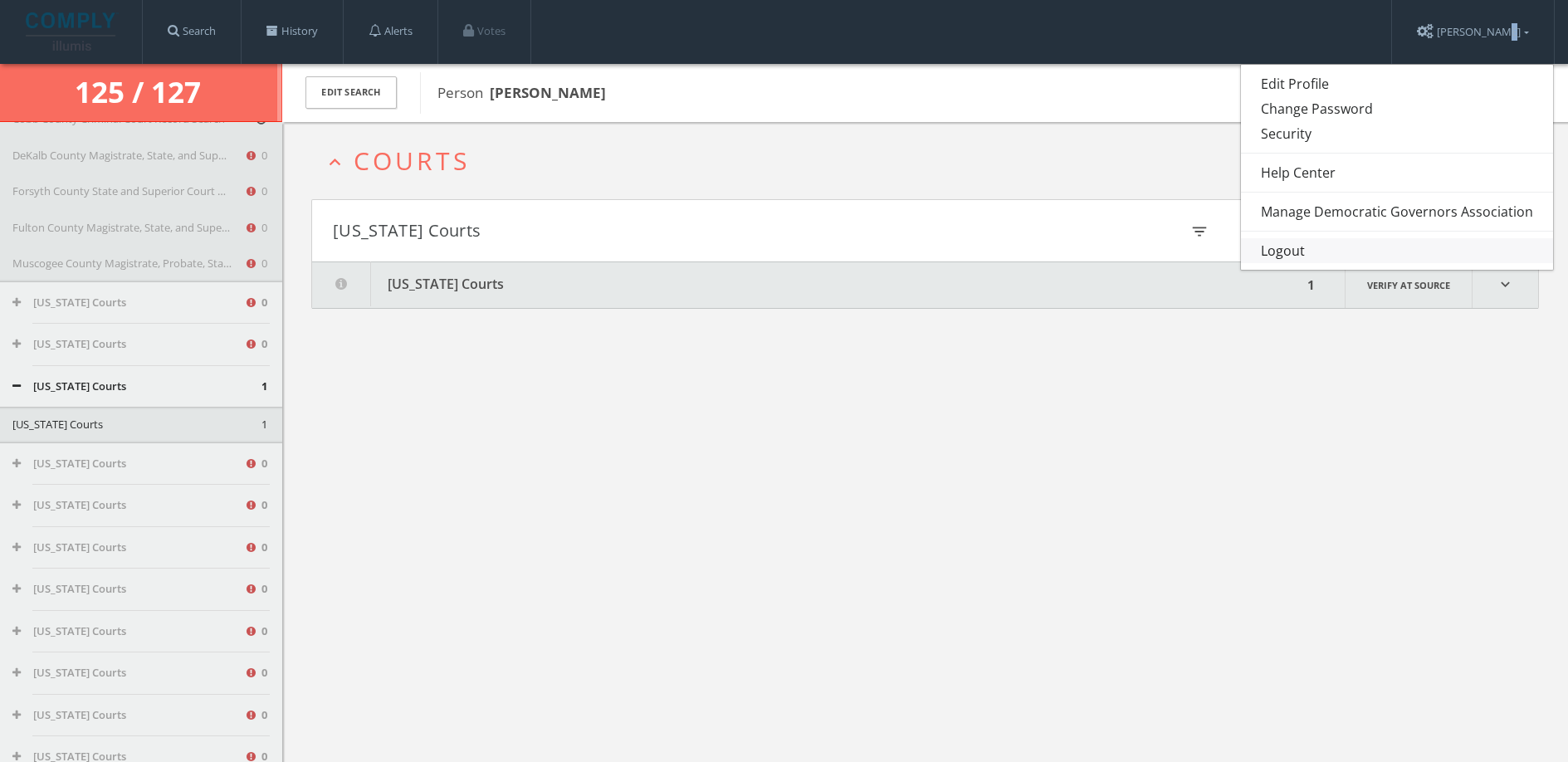
click at [1242, 252] on link "Logout" at bounding box center [1397, 250] width 312 height 25
